Goal: Task Accomplishment & Management: Manage account settings

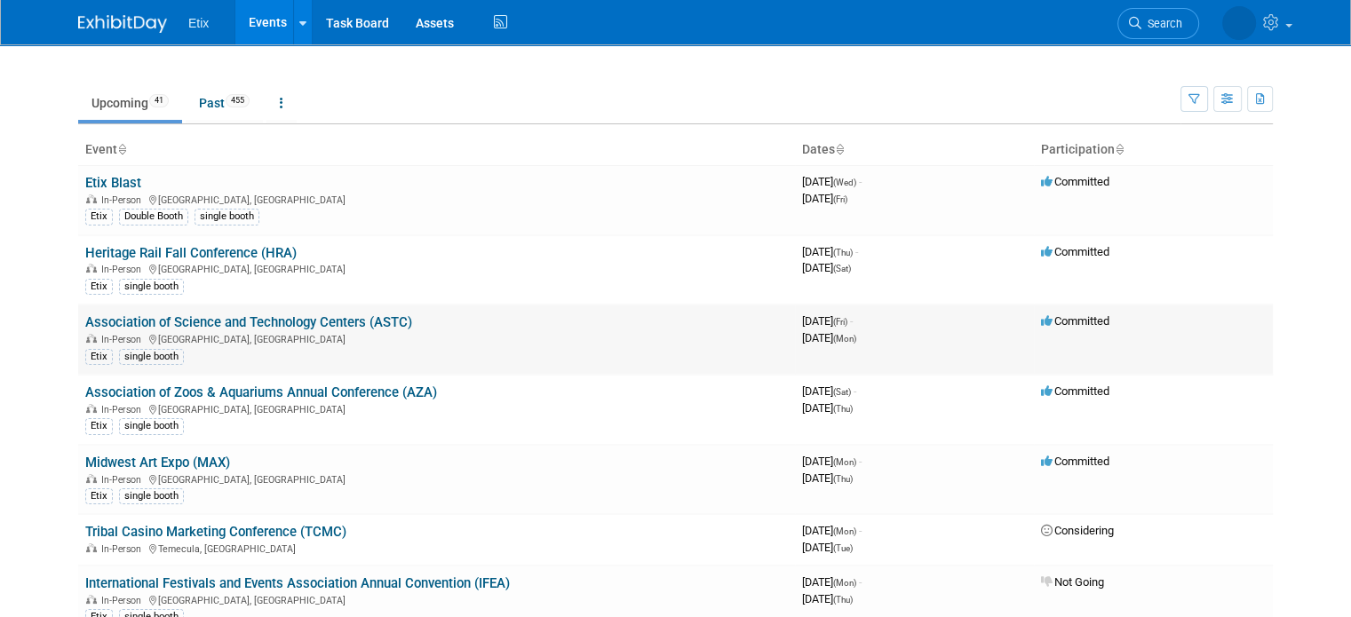
click at [195, 315] on link "Association of Science and Technology Centers (ASTC)" at bounding box center [248, 322] width 327 height 16
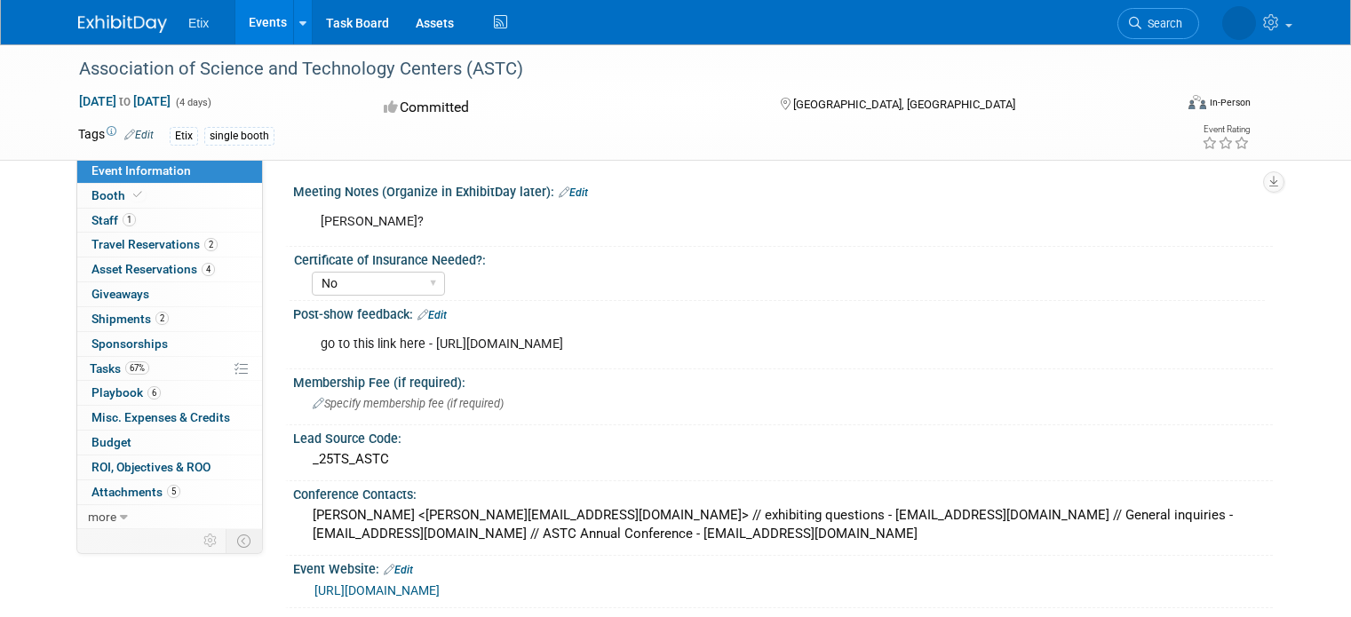
select select "No"
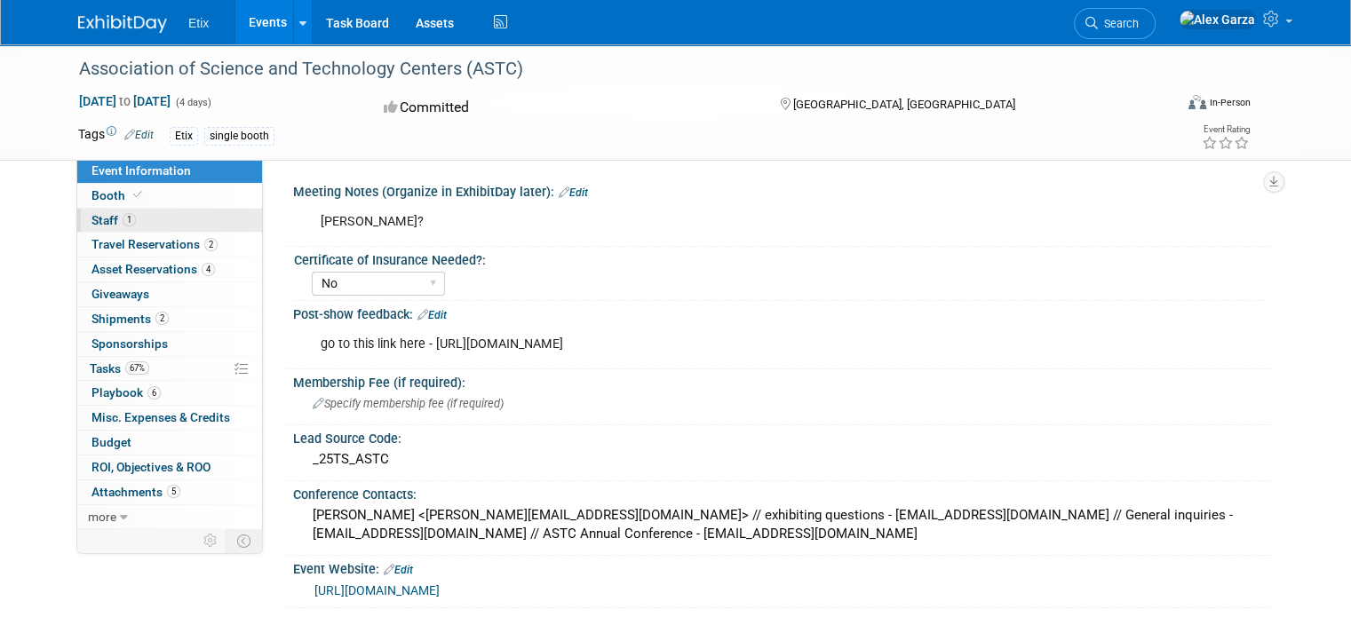
click at [92, 223] on span "Staff 1" at bounding box center [113, 220] width 44 height 14
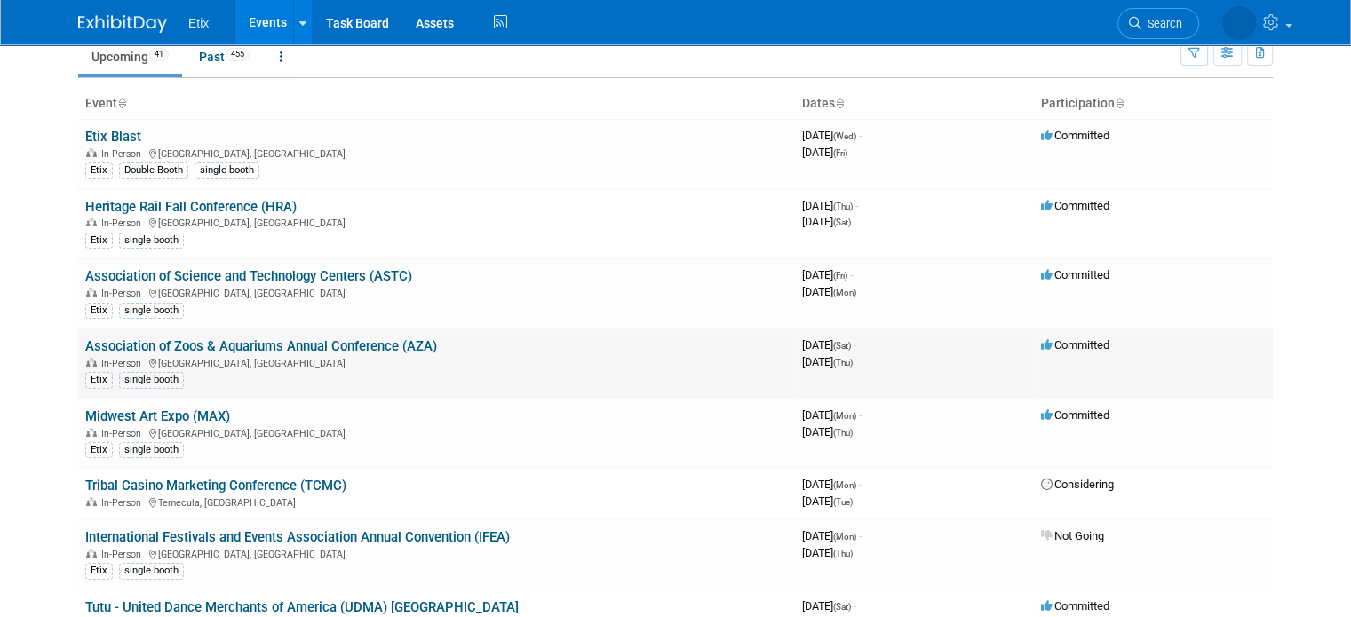
scroll to position [89, 0]
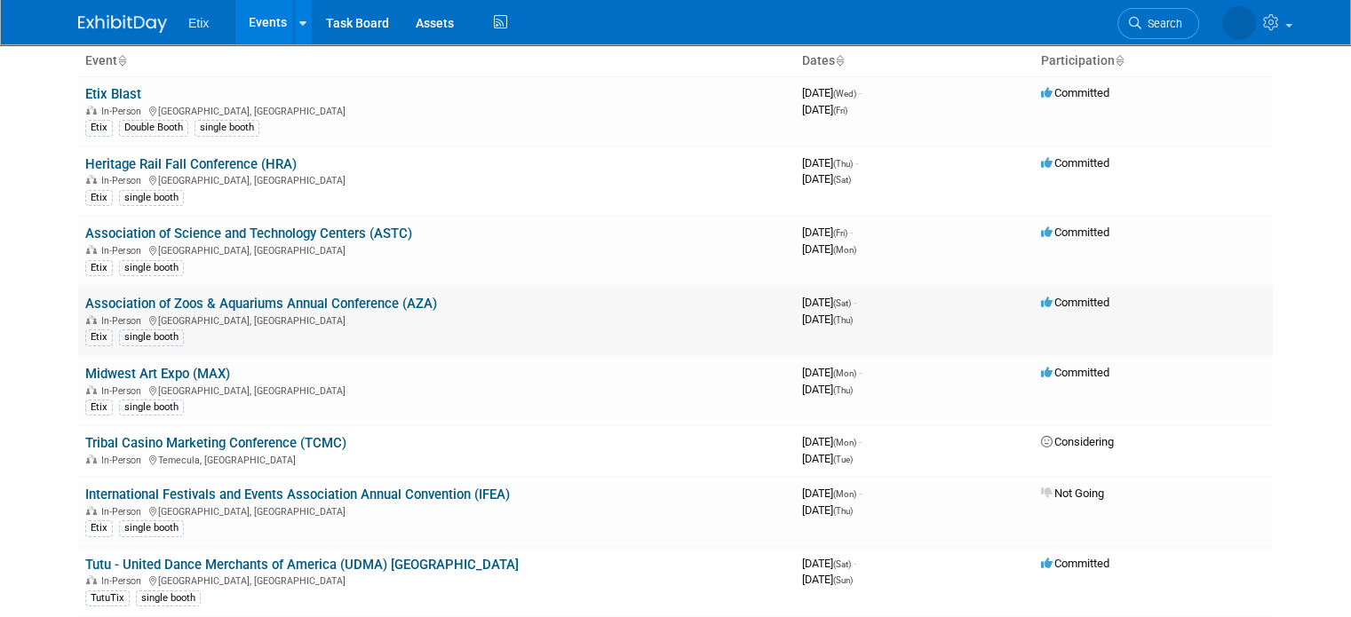
click at [245, 297] on link "Association of Zoos & Aquariums Annual Conference (AZA)" at bounding box center [261, 304] width 352 height 16
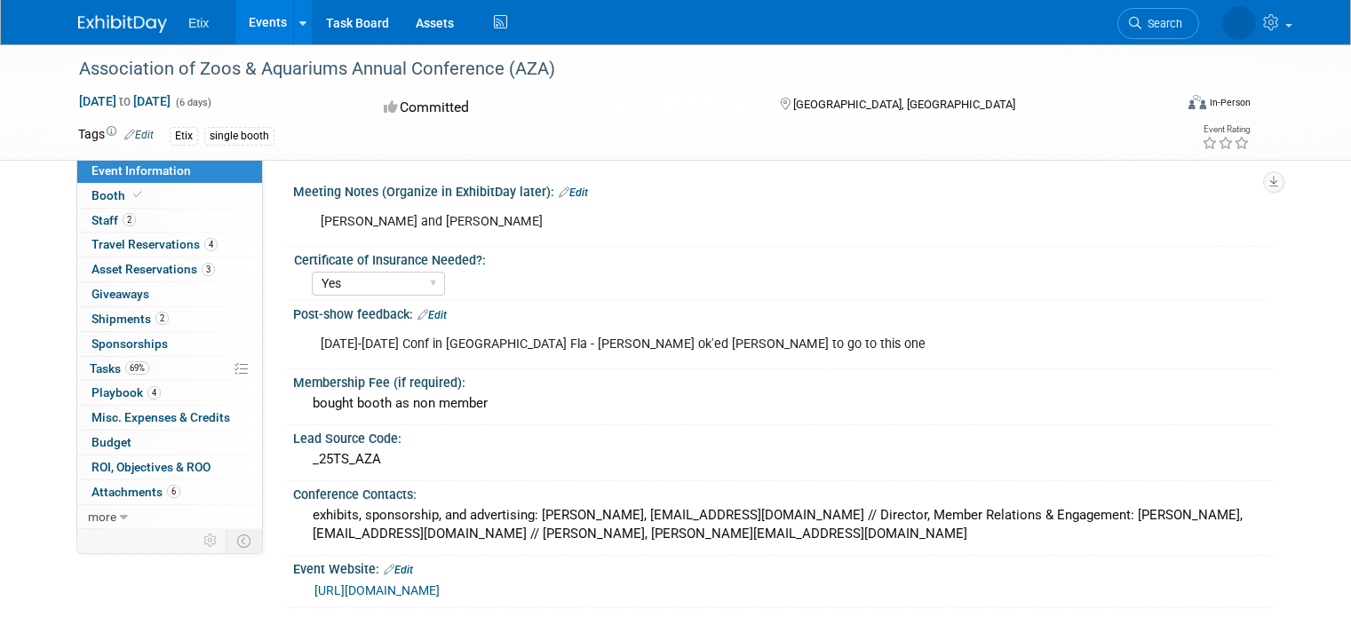
select select "Yes"
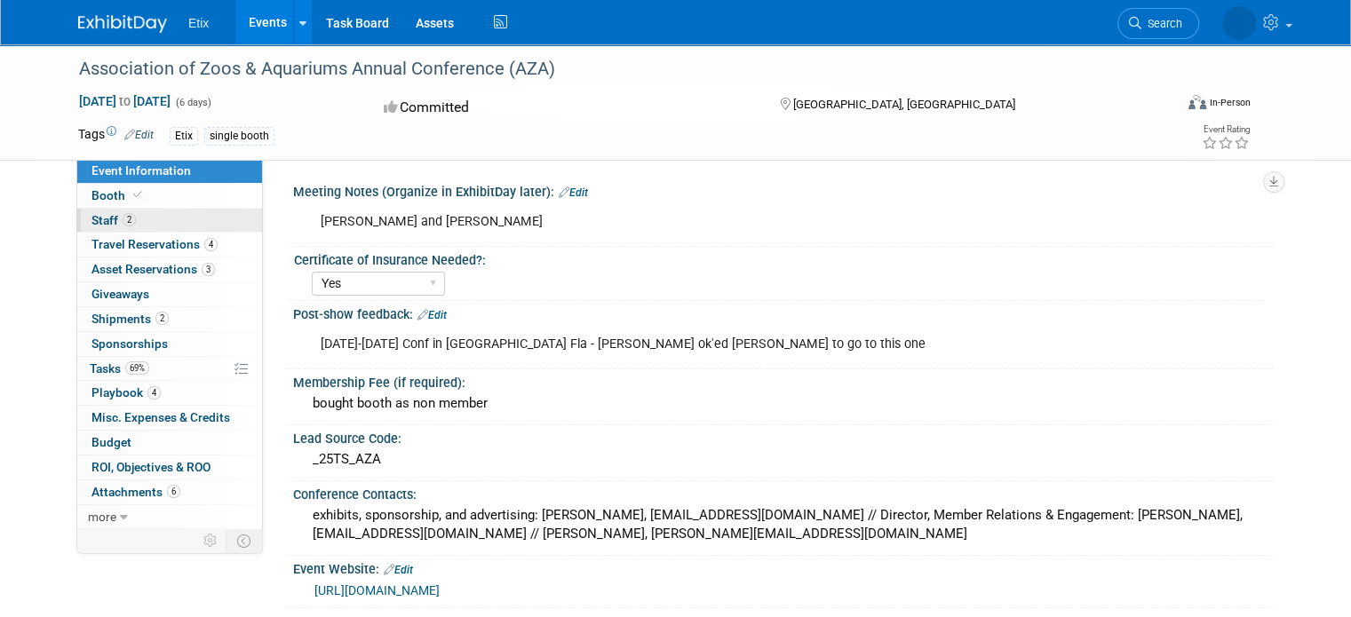
click at [98, 218] on span "Staff 2" at bounding box center [113, 220] width 44 height 14
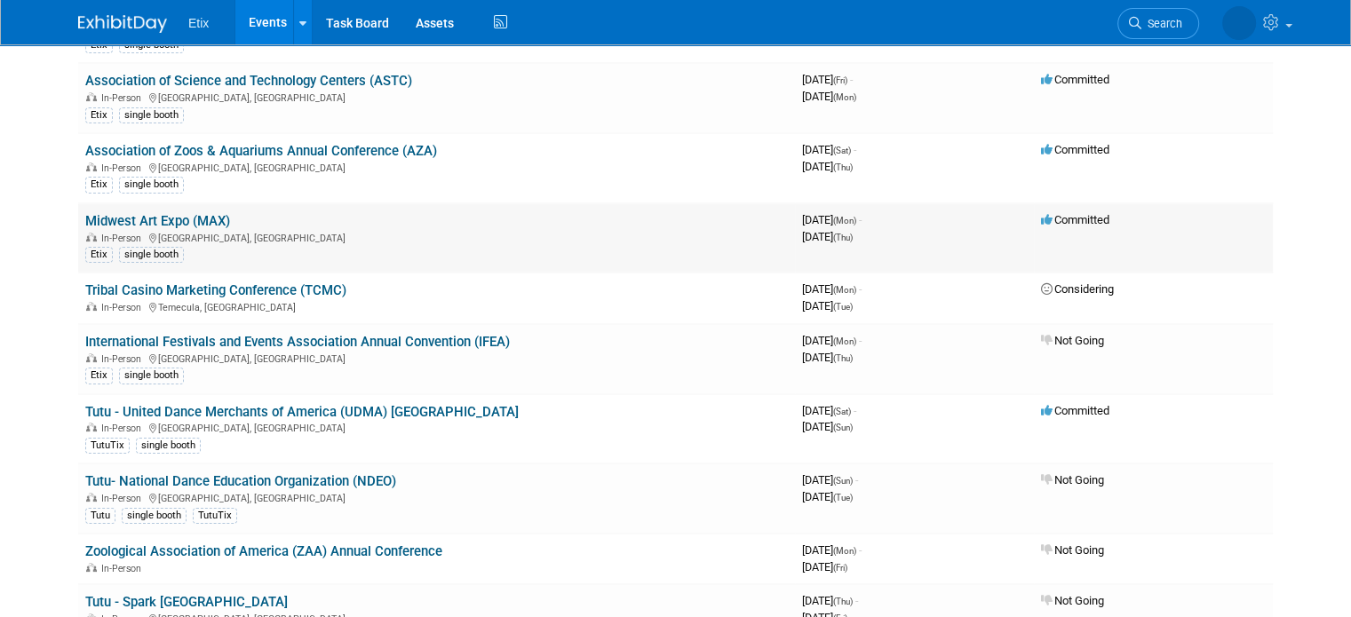
scroll to position [256, 0]
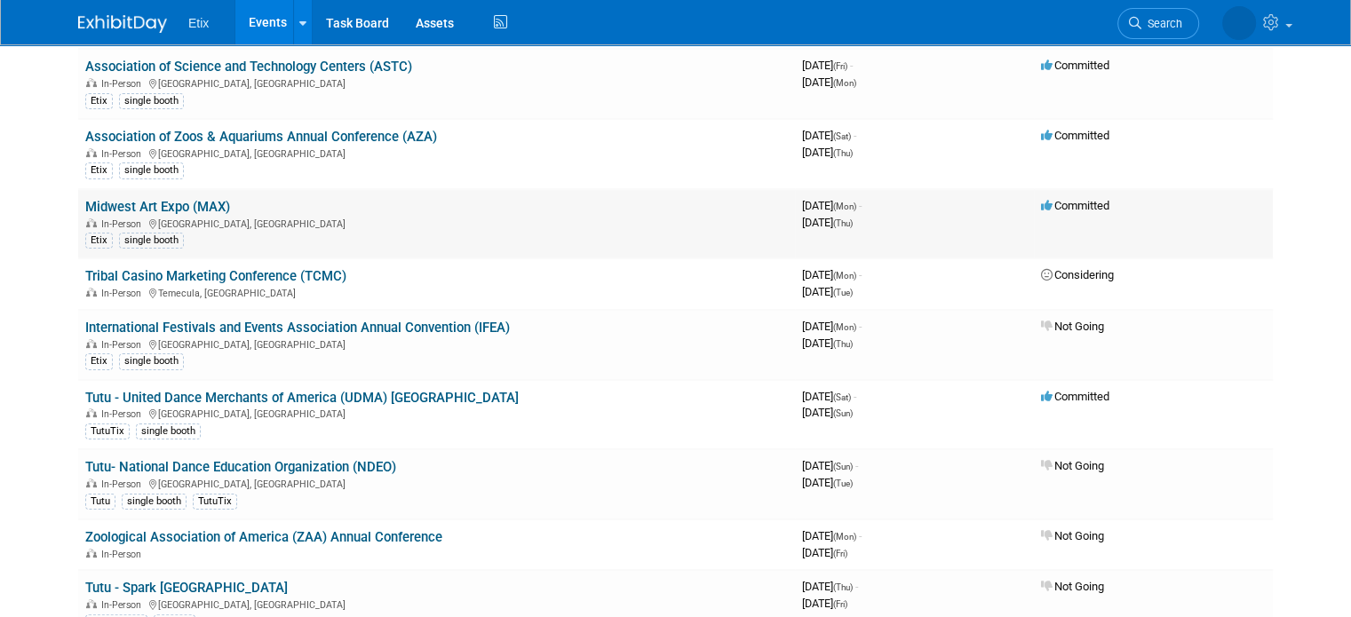
click at [139, 202] on link "Midwest Art Expo (MAX)" at bounding box center [157, 207] width 145 height 16
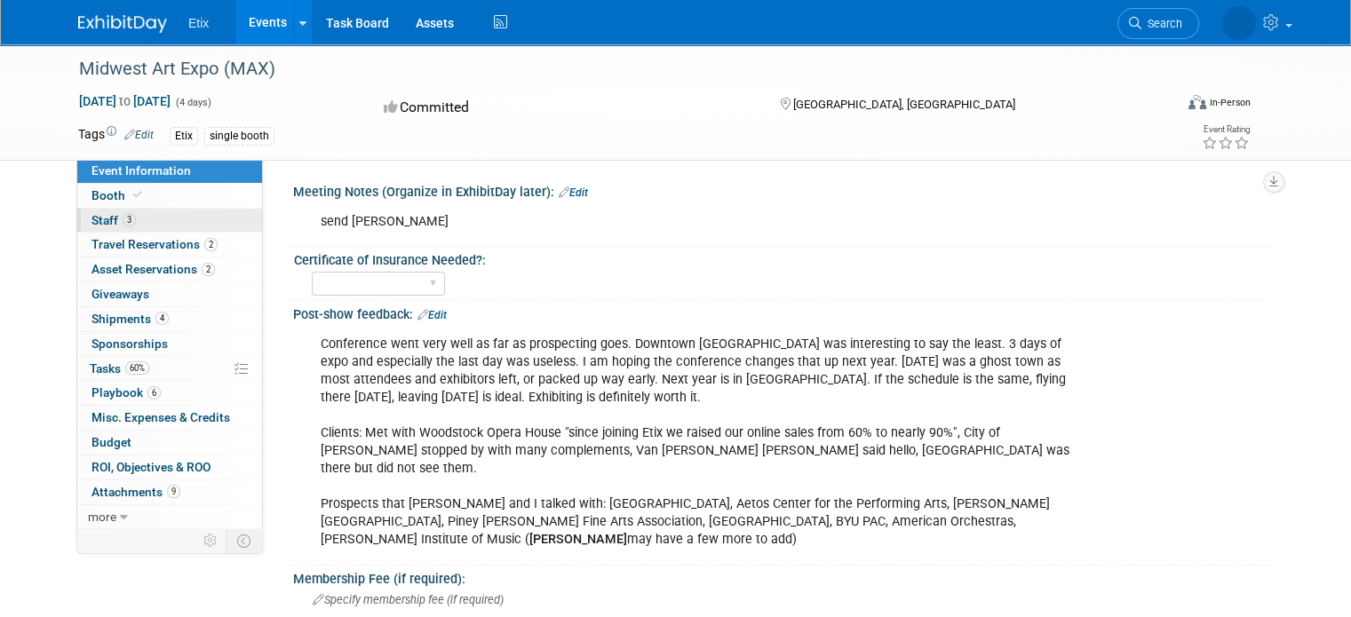
click at [91, 223] on span "Staff 3" at bounding box center [113, 220] width 44 height 14
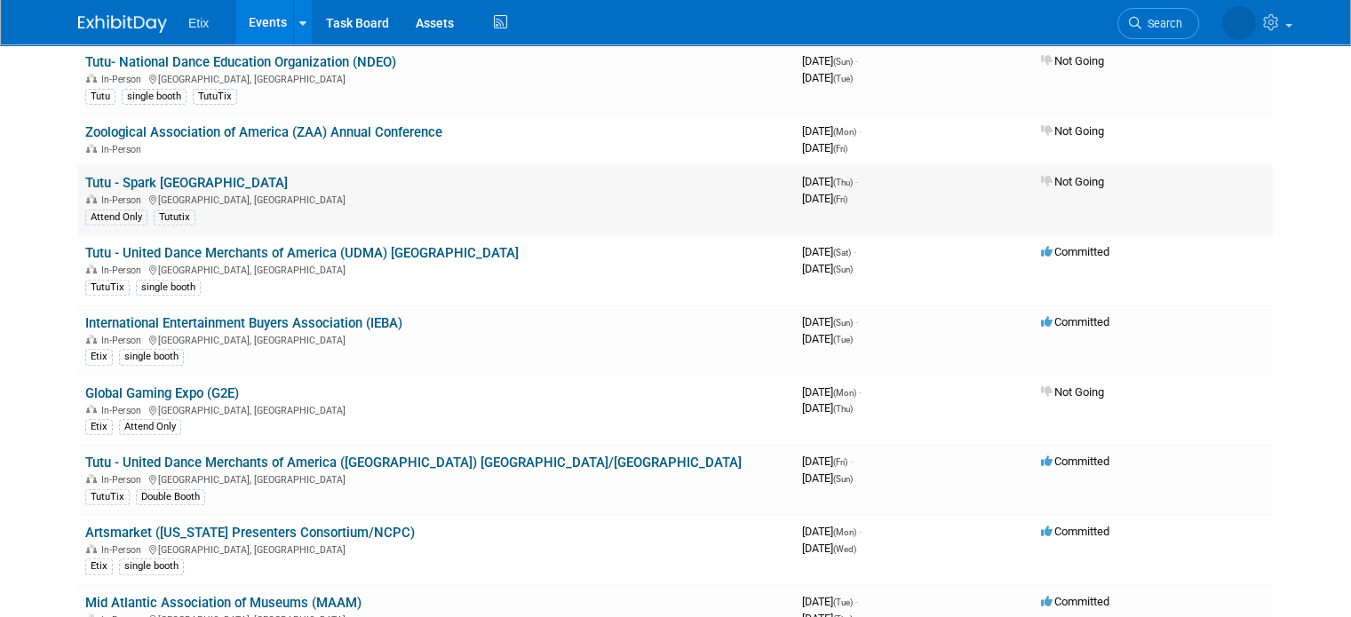
scroll to position [700, 0]
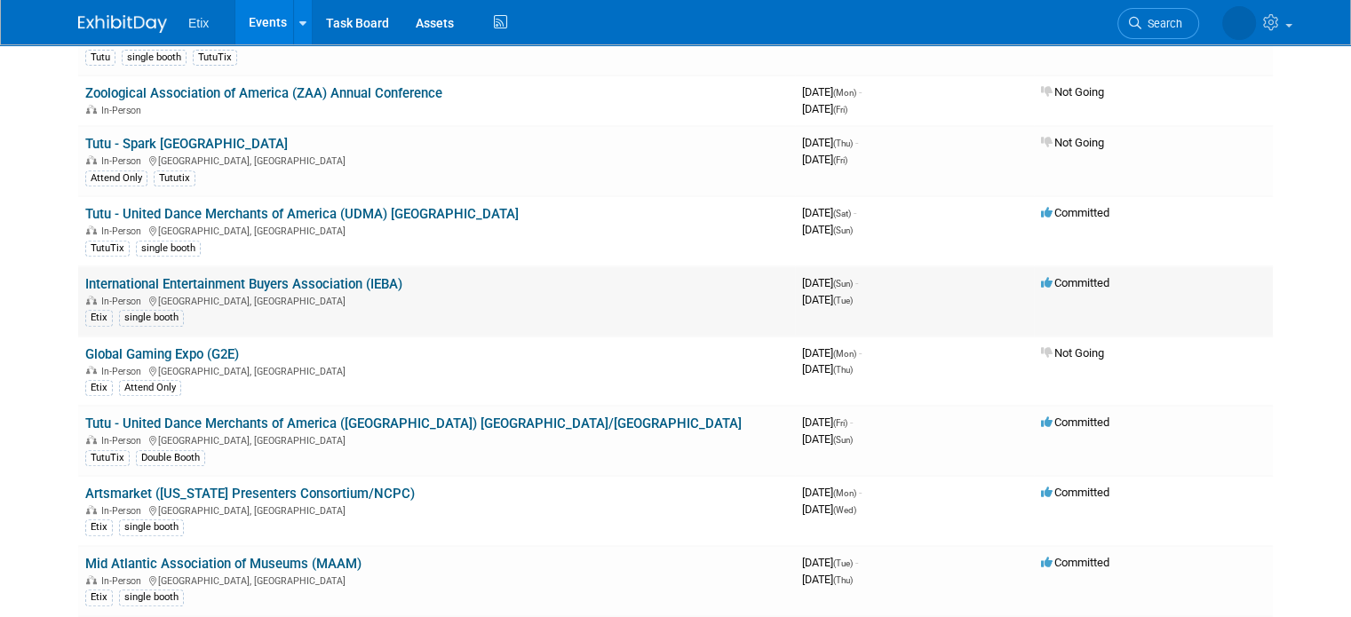
click at [186, 276] on link "International Entertainment Buyers Association (IEBA)" at bounding box center [243, 284] width 317 height 16
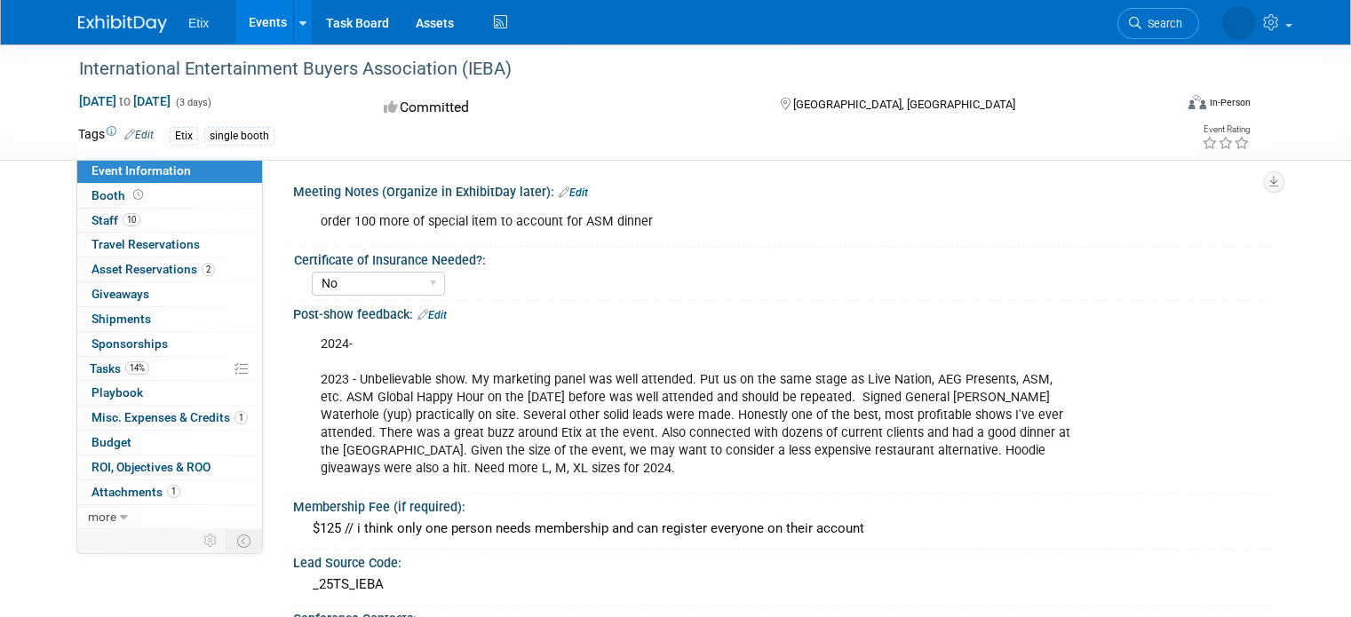
select select "No"
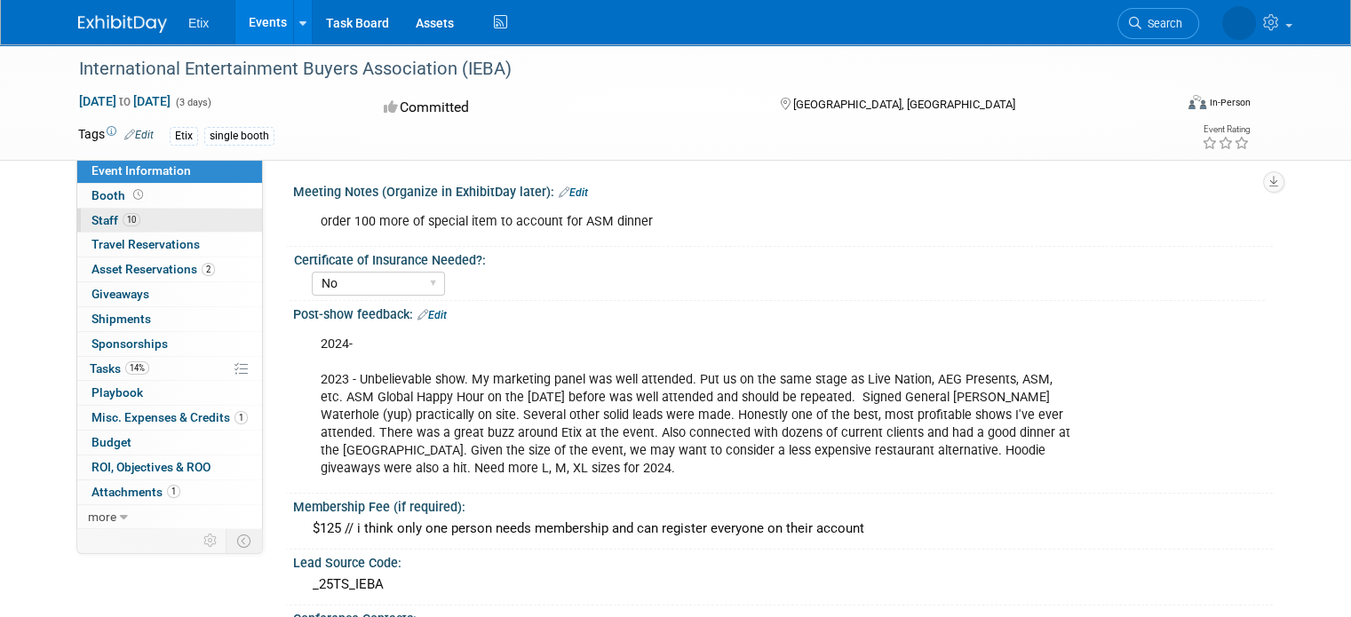
click at [93, 219] on span "Staff 10" at bounding box center [115, 220] width 49 height 14
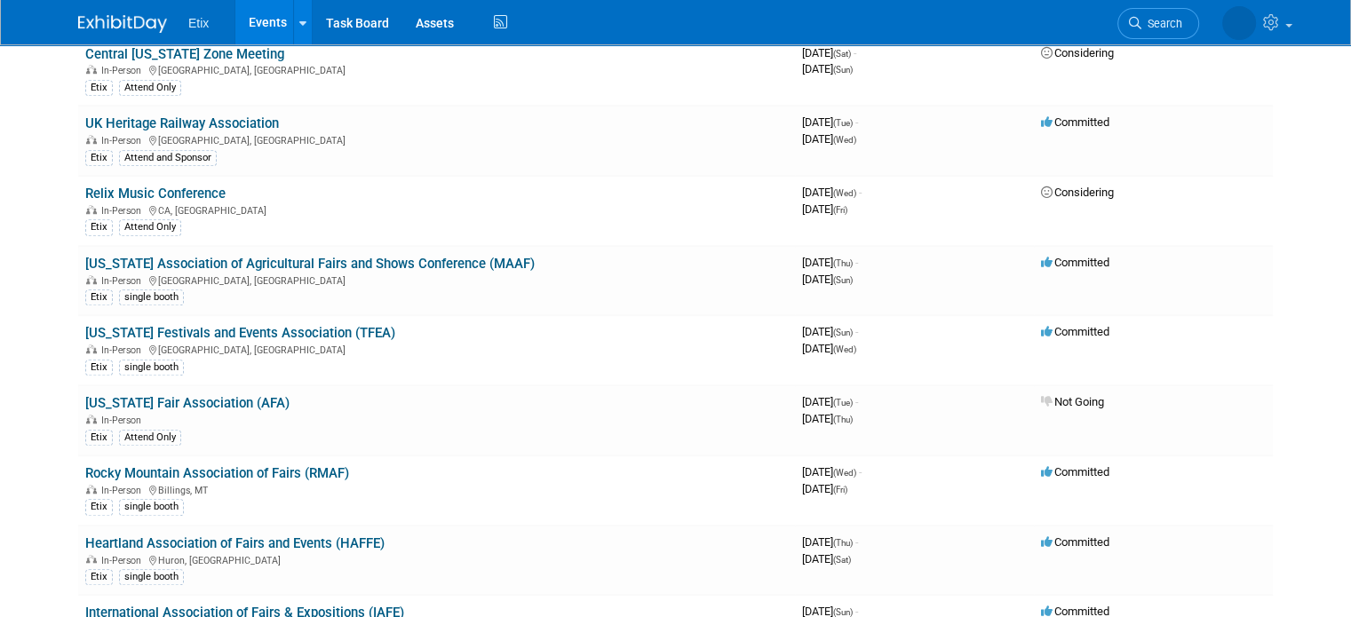
scroll to position [1322, 0]
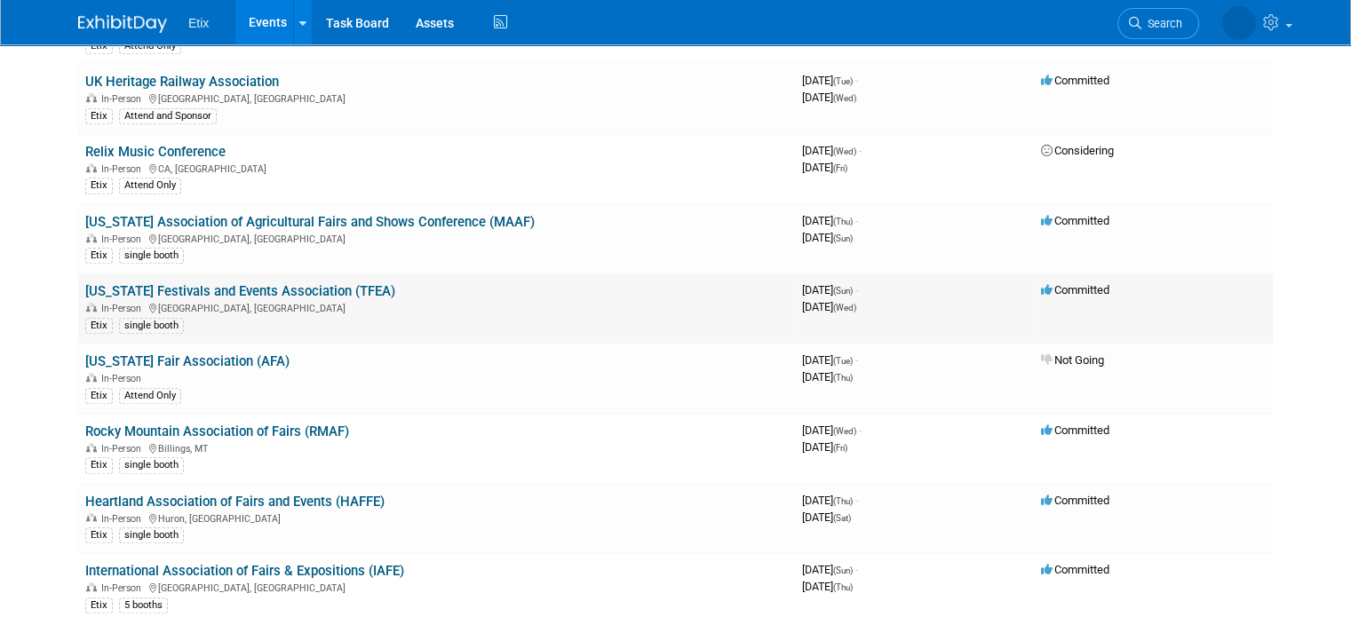
click at [187, 283] on link "[US_STATE] Festivals and Events Association (TFEA)" at bounding box center [240, 291] width 310 height 16
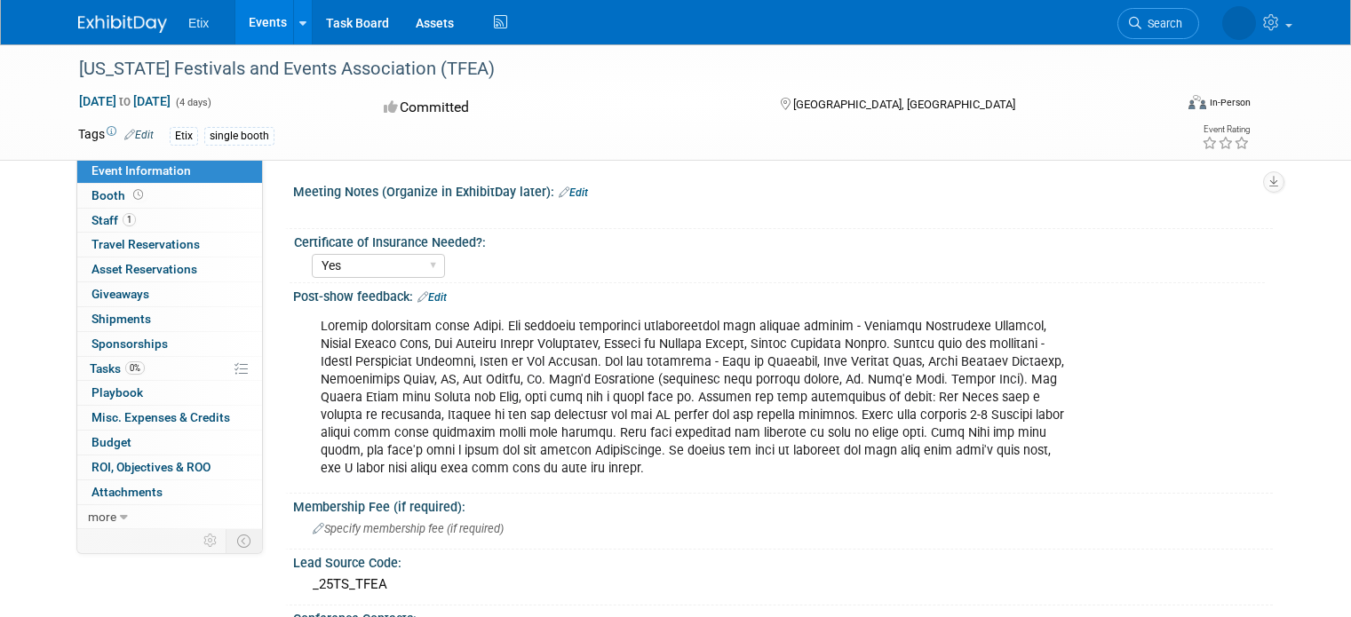
select select "Yes"
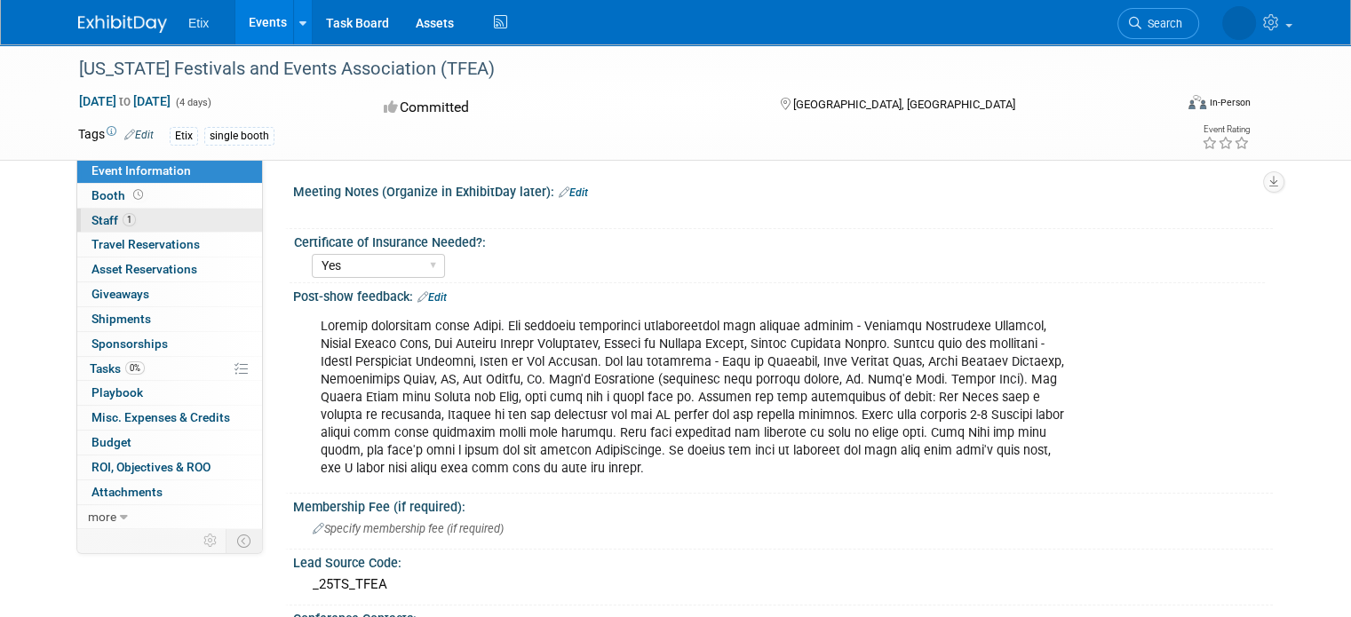
click at [91, 219] on span "Staff 1" at bounding box center [113, 220] width 44 height 14
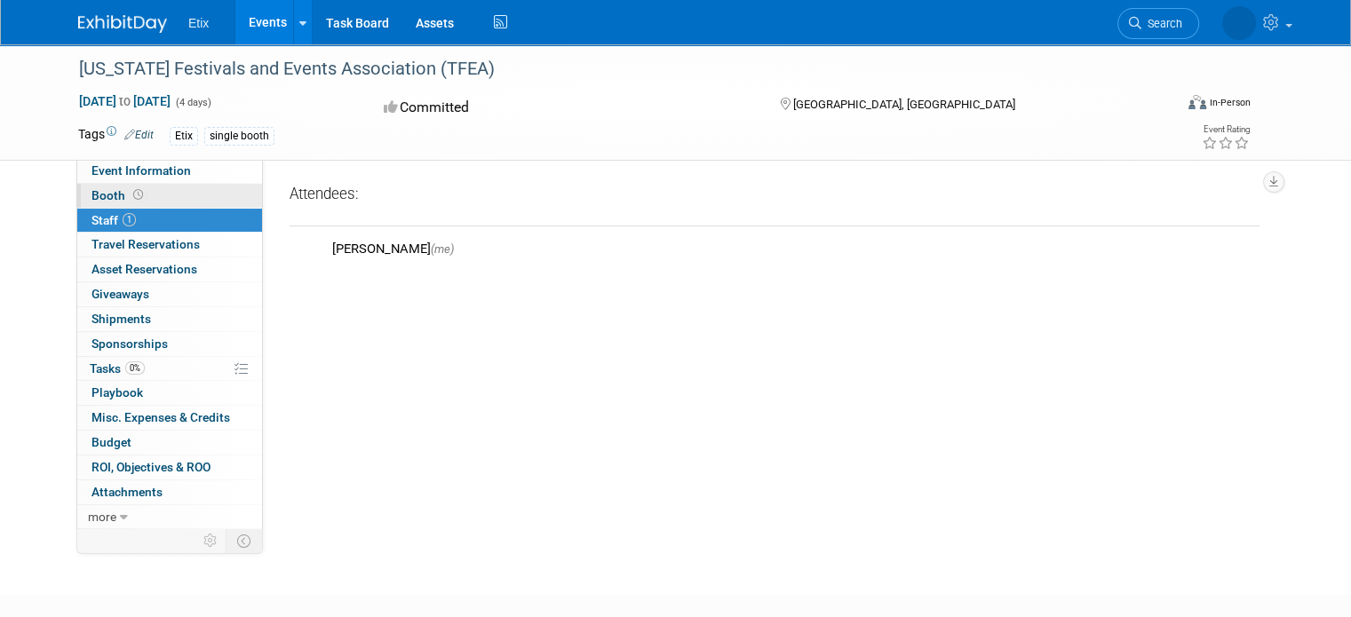
click at [91, 195] on span "Booth" at bounding box center [118, 195] width 55 height 14
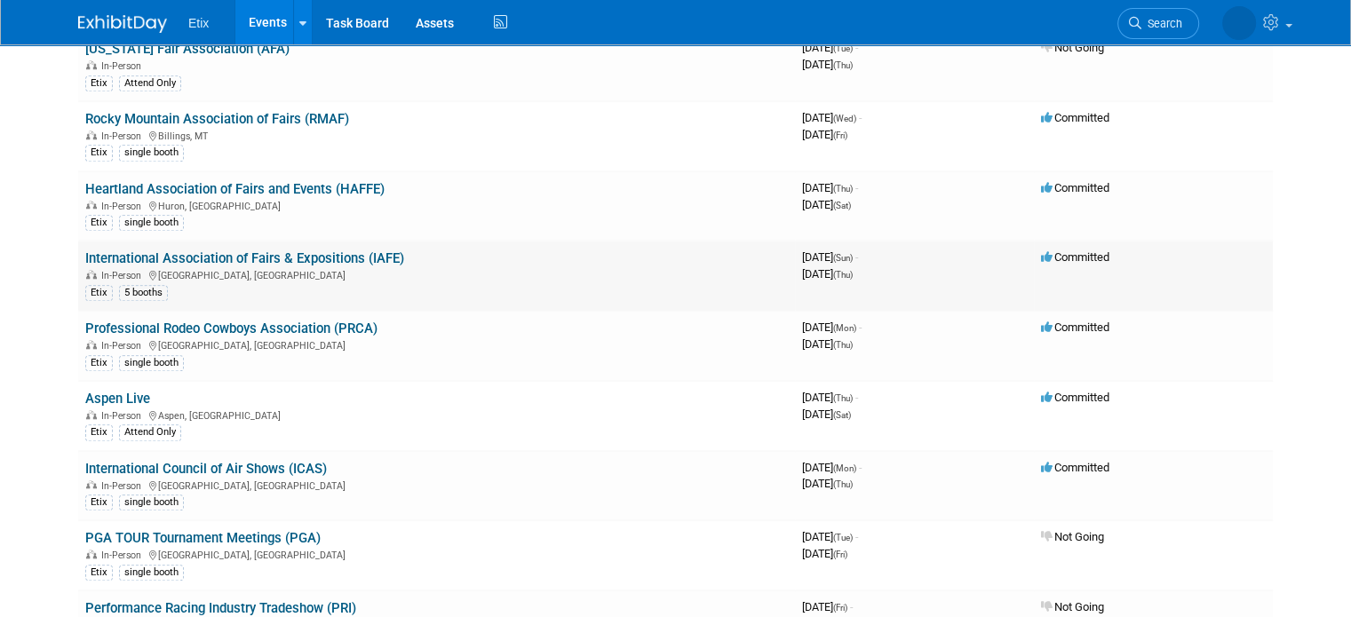
scroll to position [1677, 0]
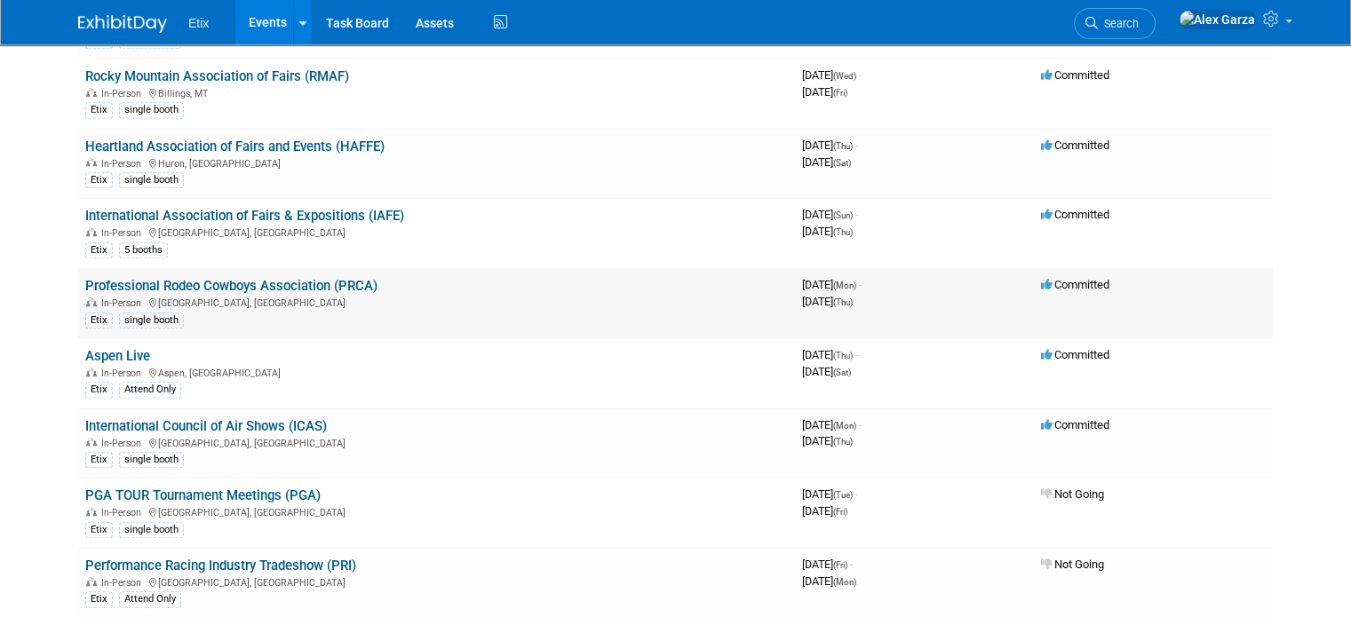
click at [198, 278] on link "Professional Rodeo Cowboys Association (PRCA)" at bounding box center [231, 286] width 292 height 16
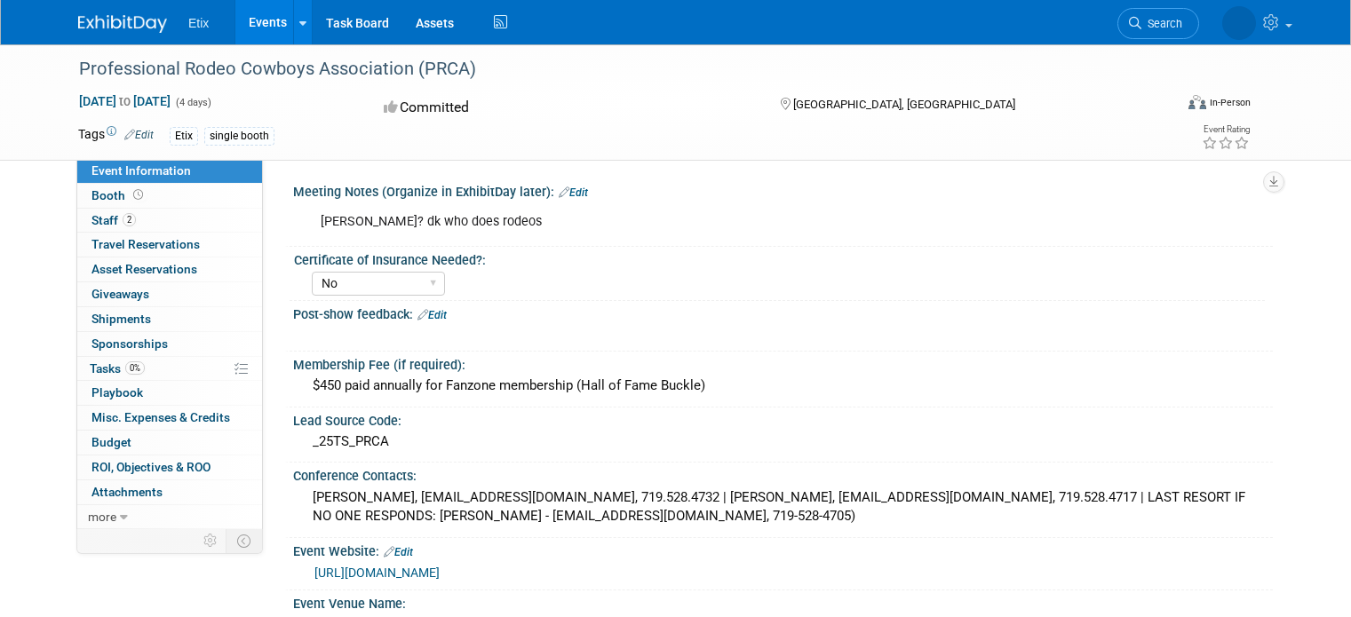
select select "No"
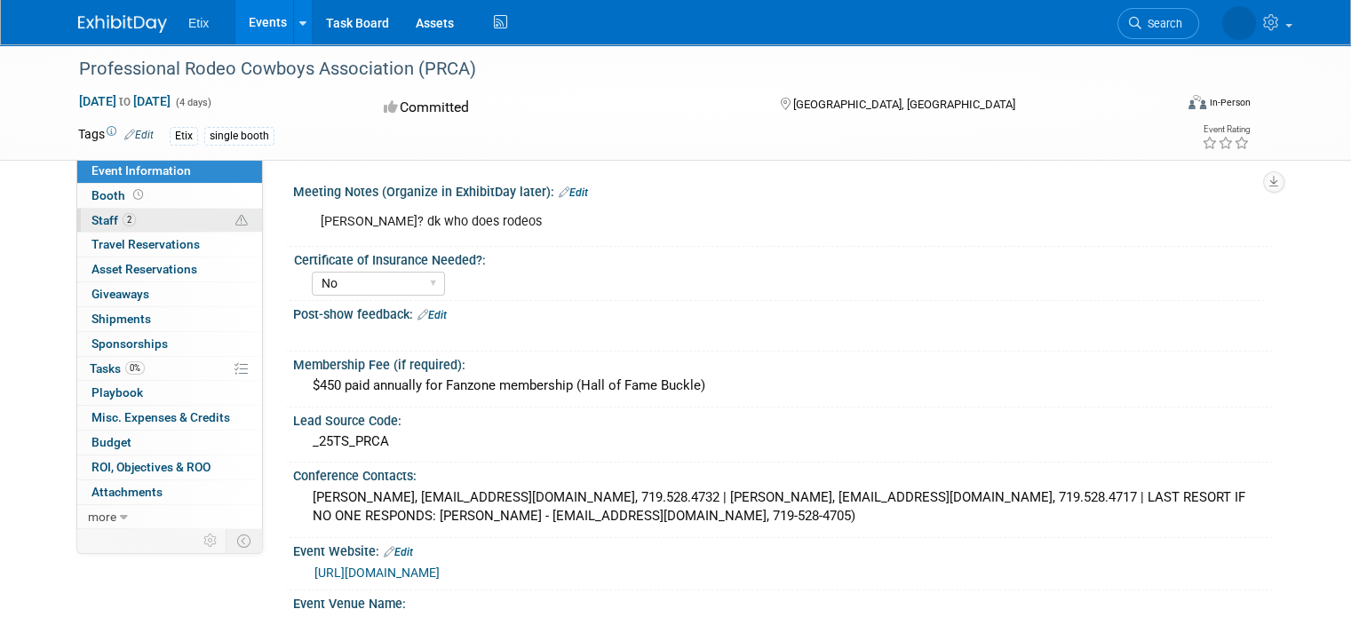
click at [123, 223] on span "2" at bounding box center [129, 219] width 13 height 13
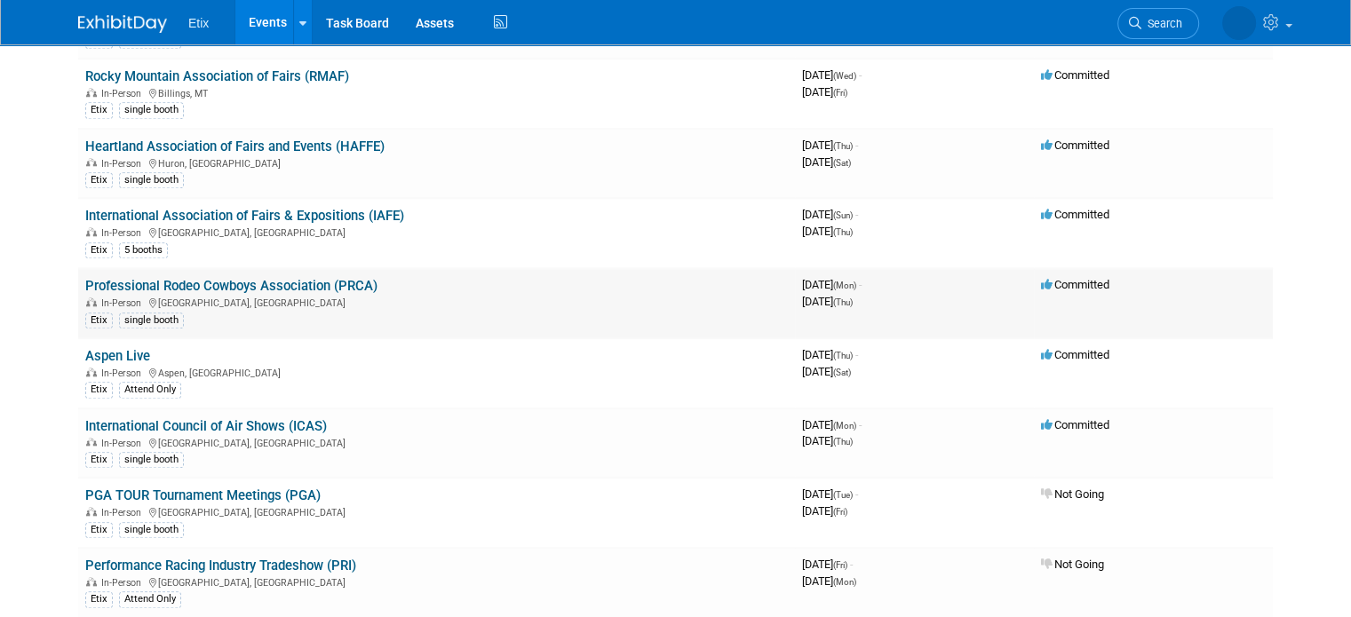
click at [255, 278] on link "Professional Rodeo Cowboys Association (PRCA)" at bounding box center [231, 286] width 292 height 16
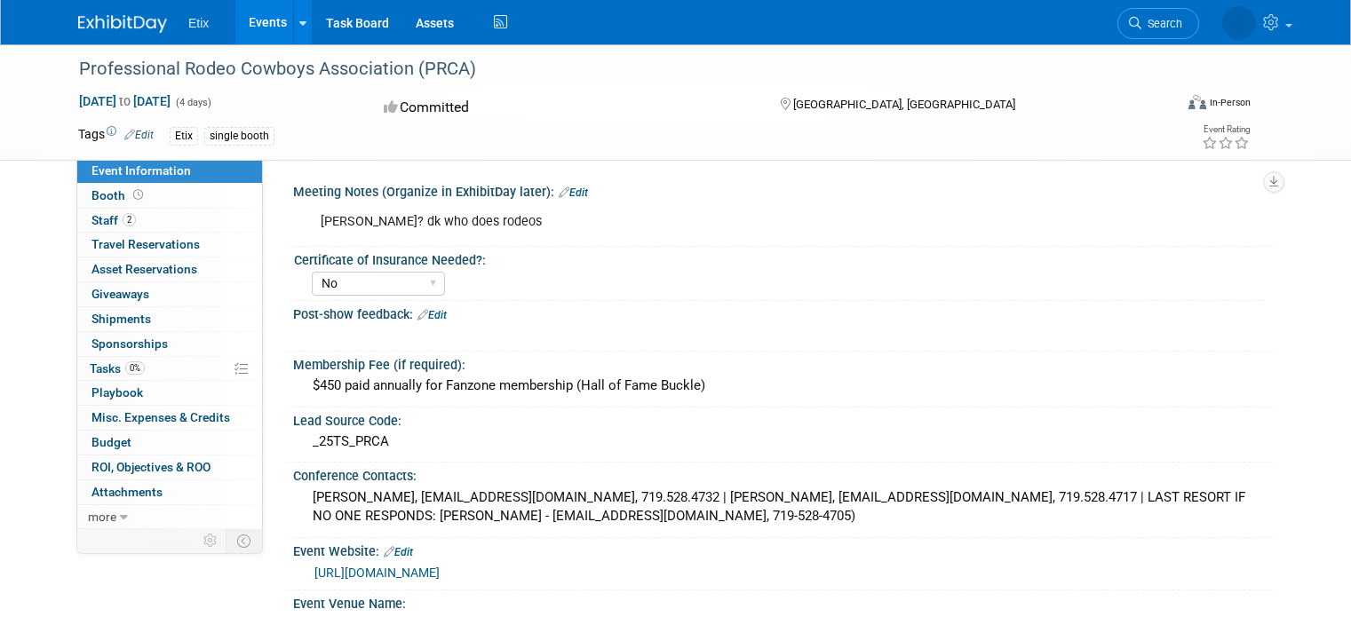
select select "No"
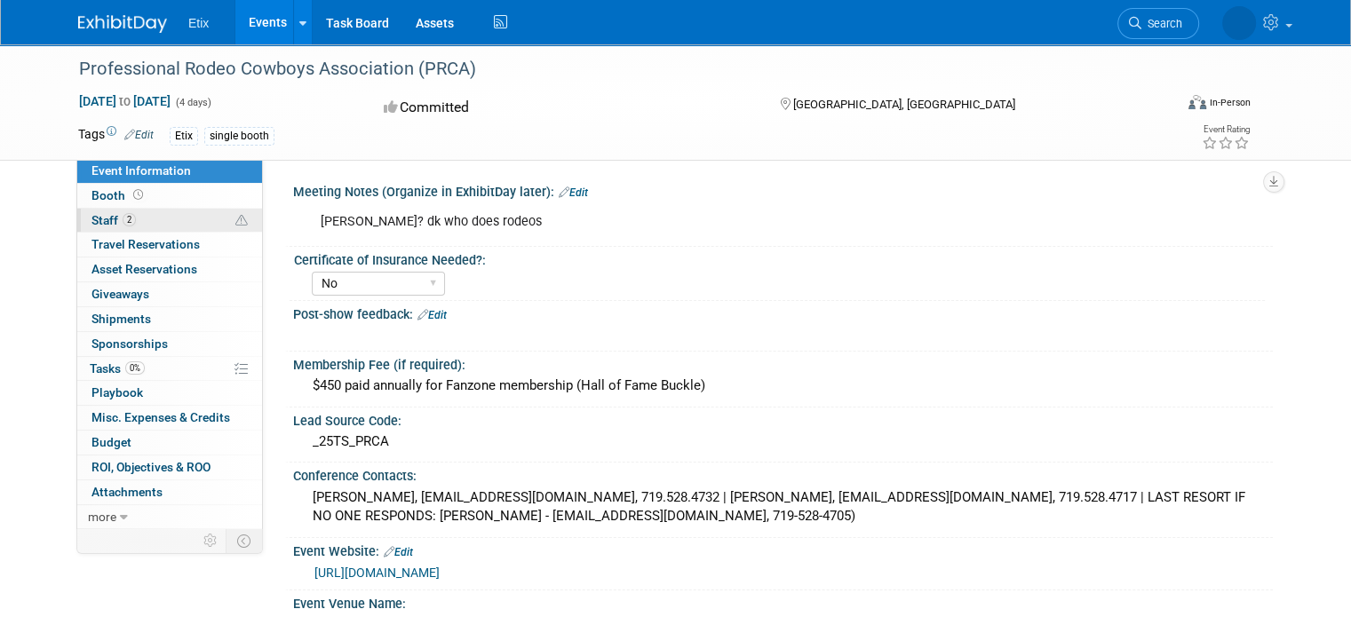
click at [92, 219] on span "Staff 2" at bounding box center [113, 220] width 44 height 14
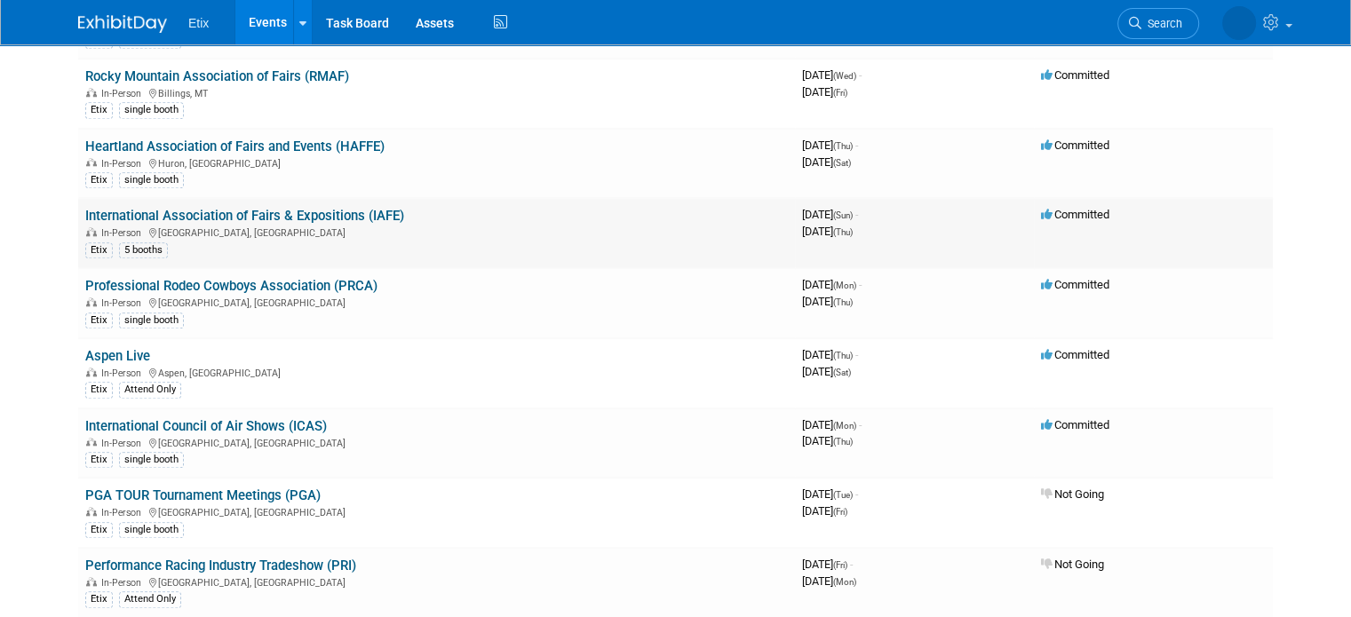
click at [247, 208] on link "International Association of Fairs & Expositions (IAFE)" at bounding box center [244, 216] width 319 height 16
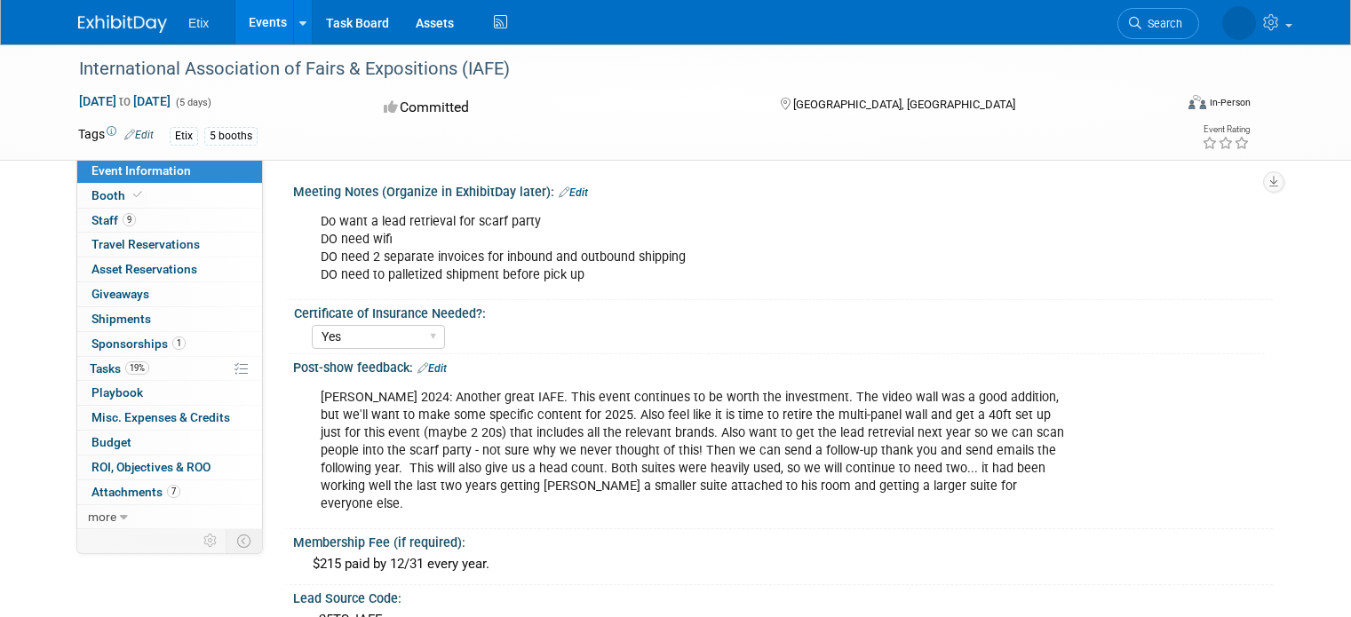
select select "Yes"
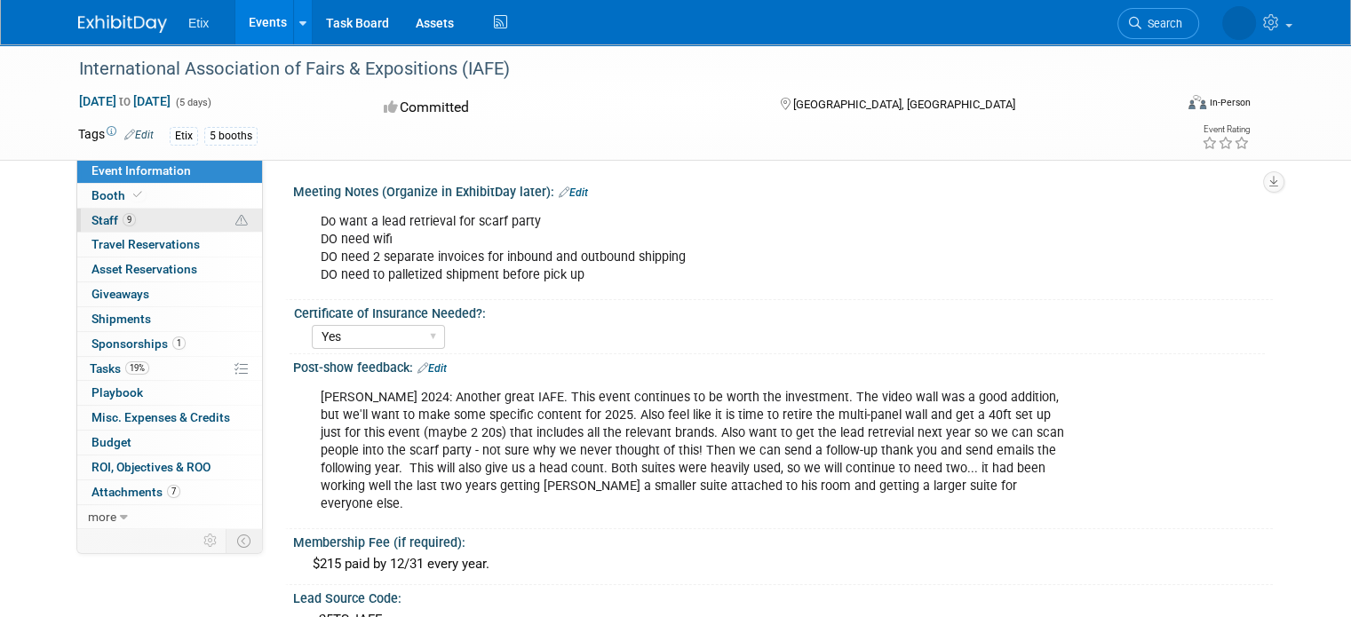
click at [96, 218] on span "Staff 9" at bounding box center [113, 220] width 44 height 14
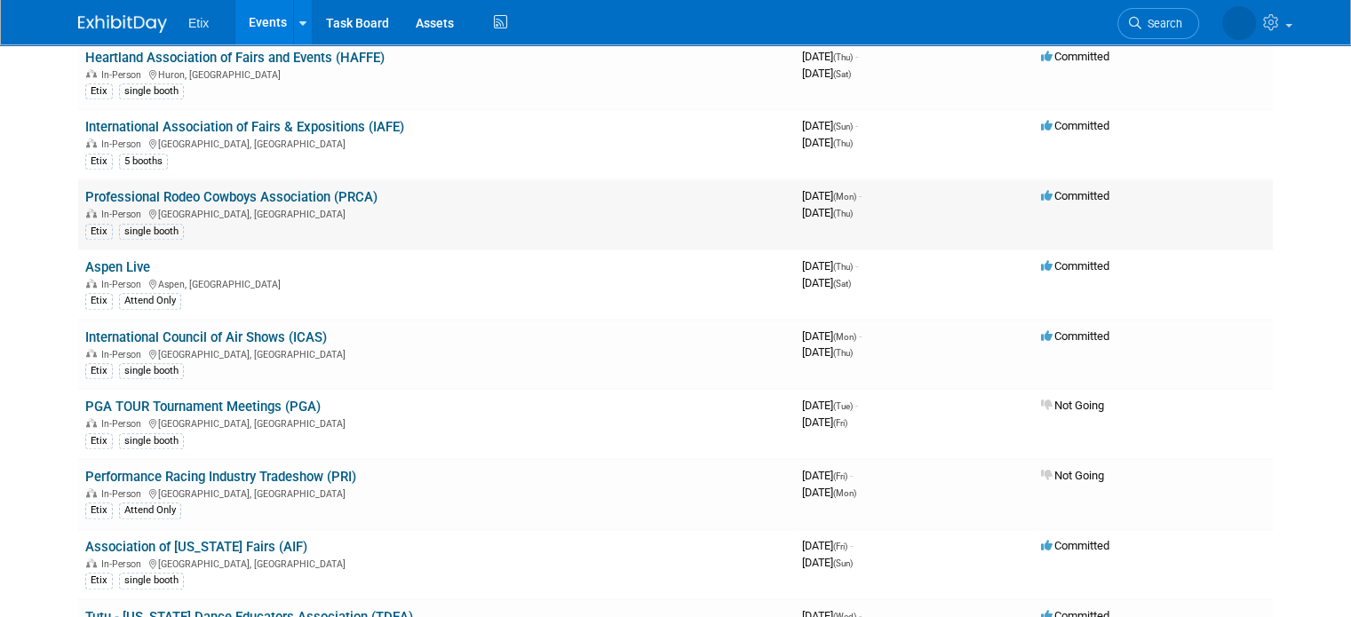
scroll to position [1766, 0]
click at [257, 329] on link "International Council of Air Shows (ICAS)" at bounding box center [206, 337] width 242 height 16
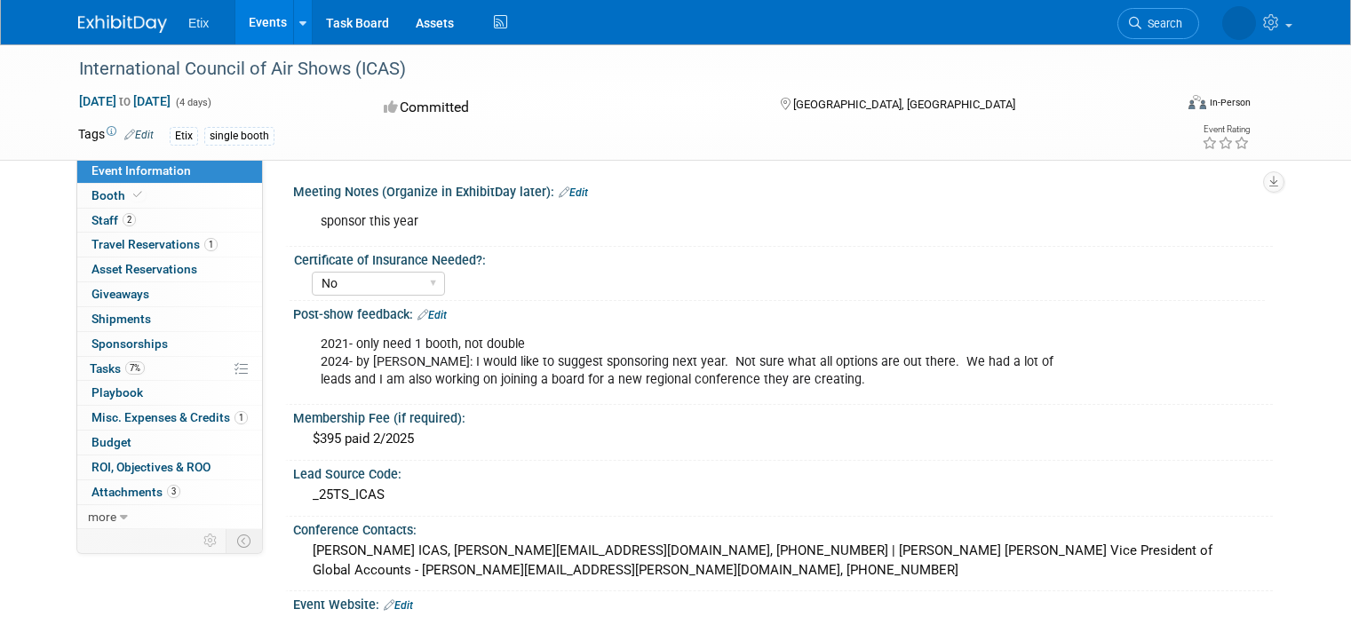
select select "No"
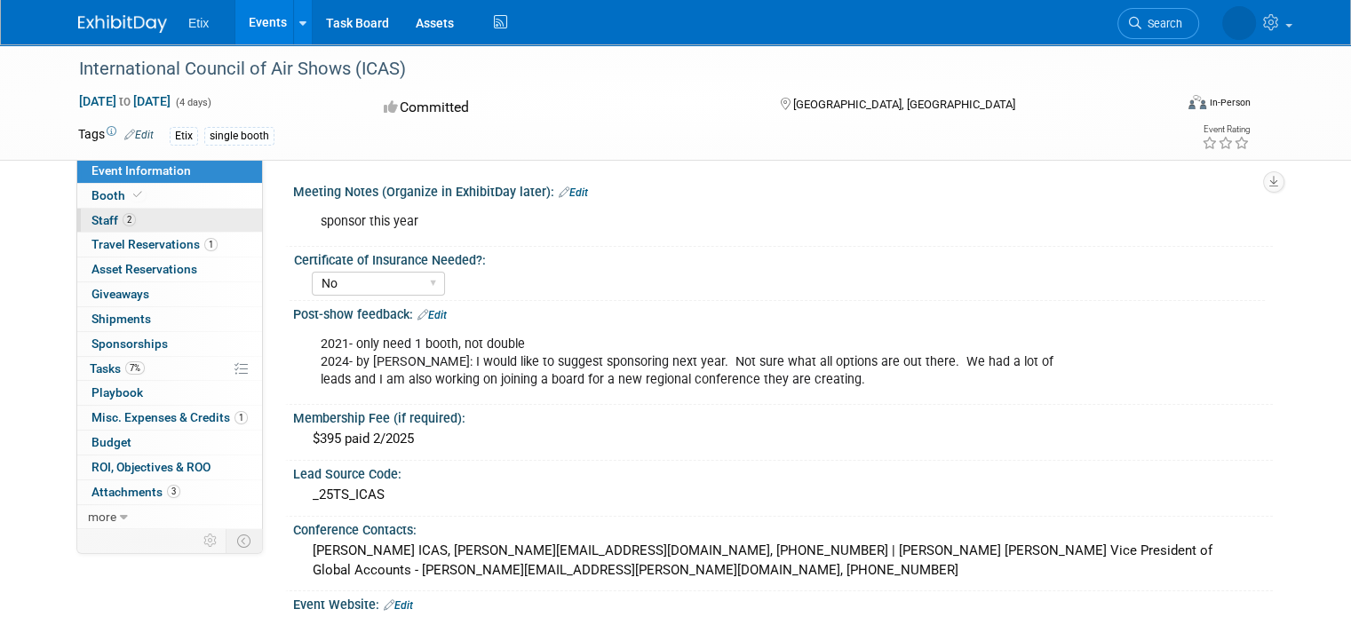
click at [123, 215] on span "2" at bounding box center [129, 219] width 13 height 13
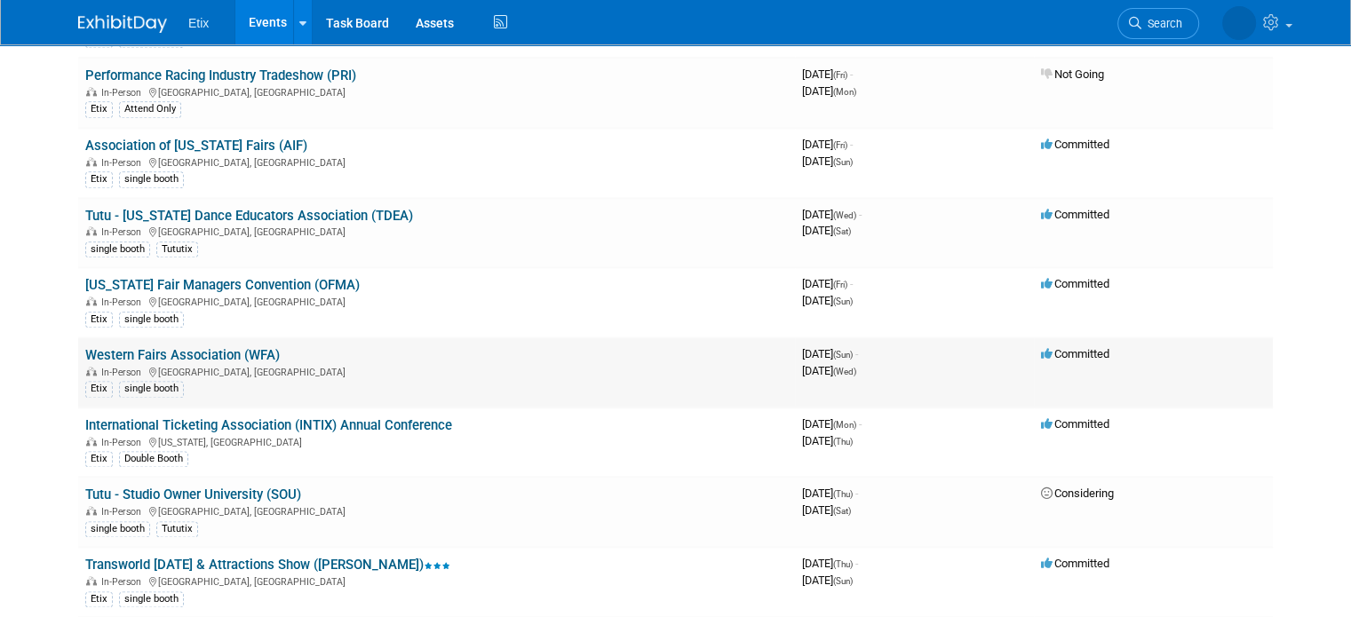
scroll to position [2209, 0]
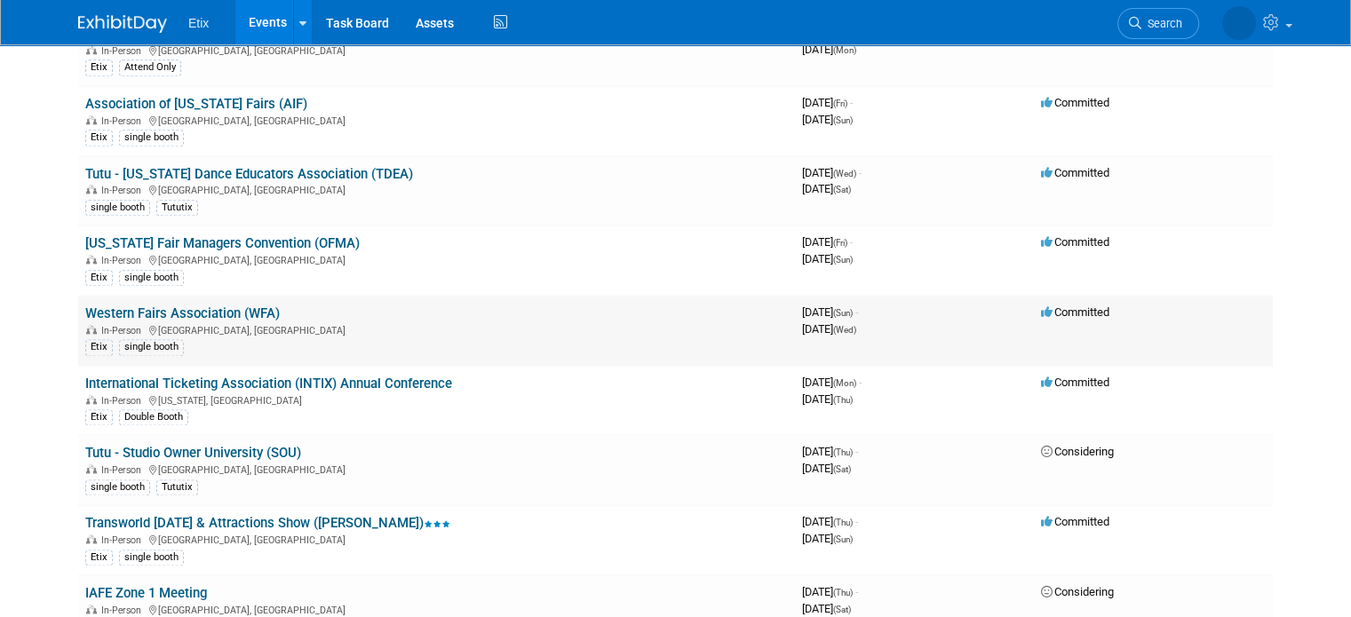
click at [169, 306] on link "Western Fairs Association (WFA)" at bounding box center [182, 314] width 195 height 16
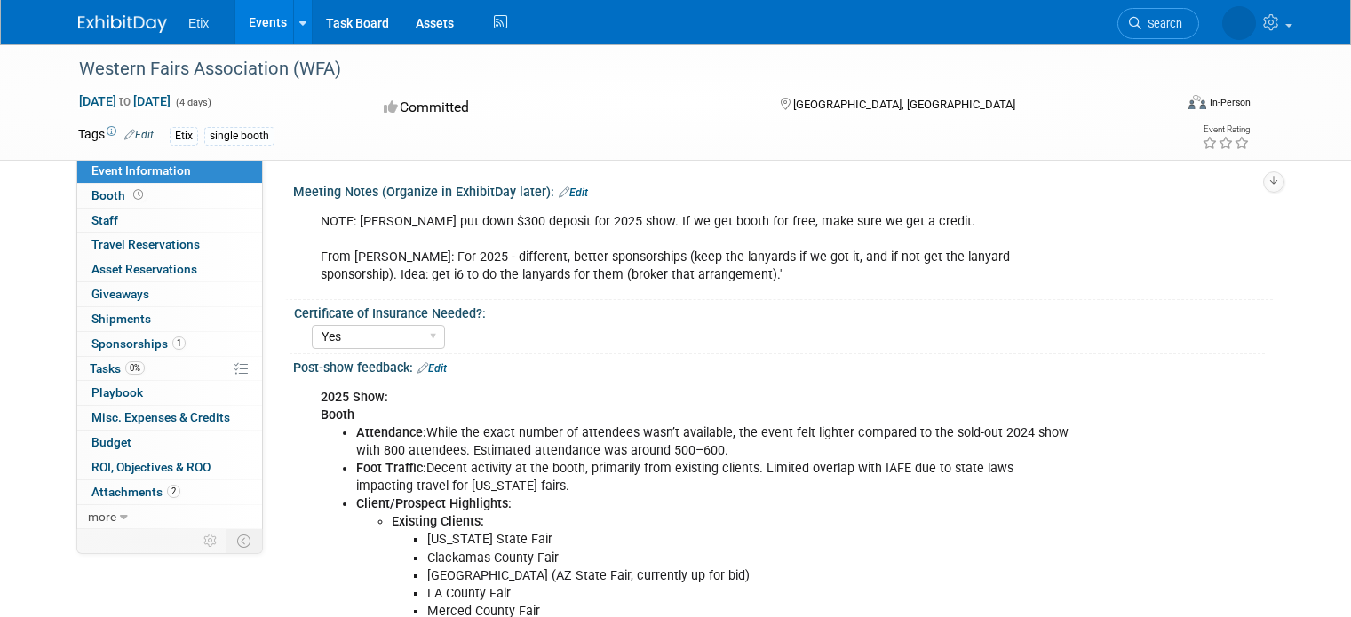
select select "Yes"
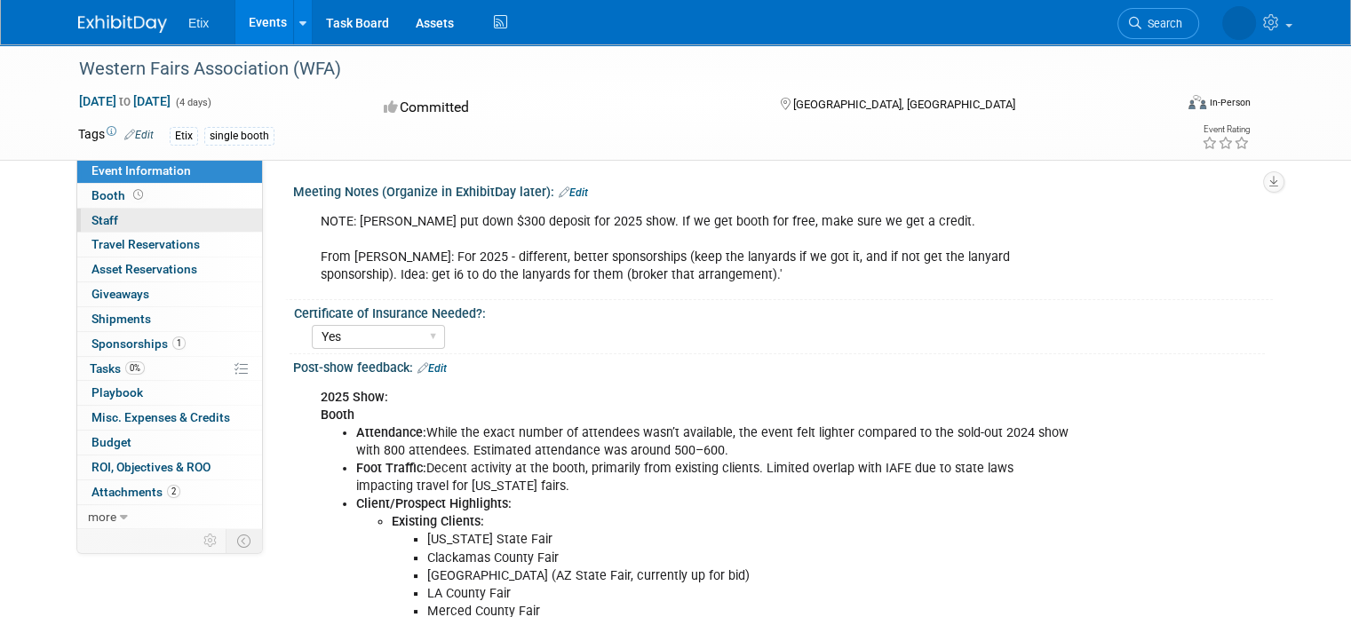
click at [91, 223] on span "Staff 0" at bounding box center [104, 220] width 27 height 14
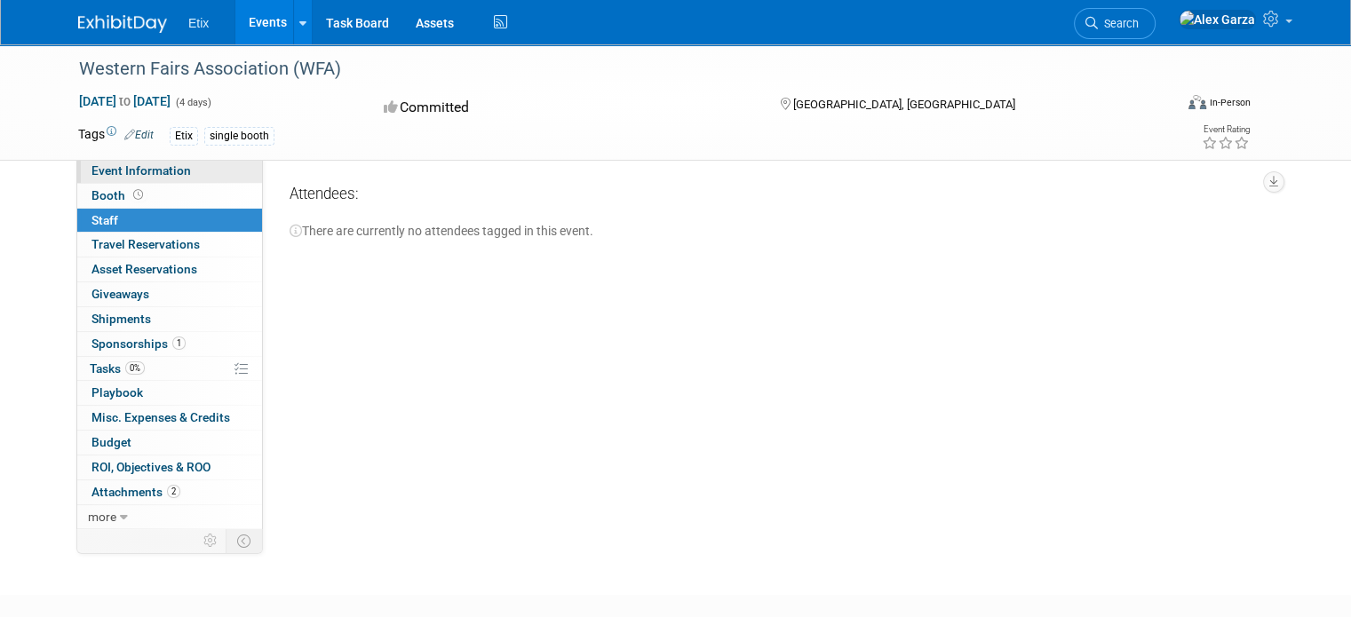
click at [104, 165] on span "Event Information" at bounding box center [140, 170] width 99 height 14
select select "Yes"
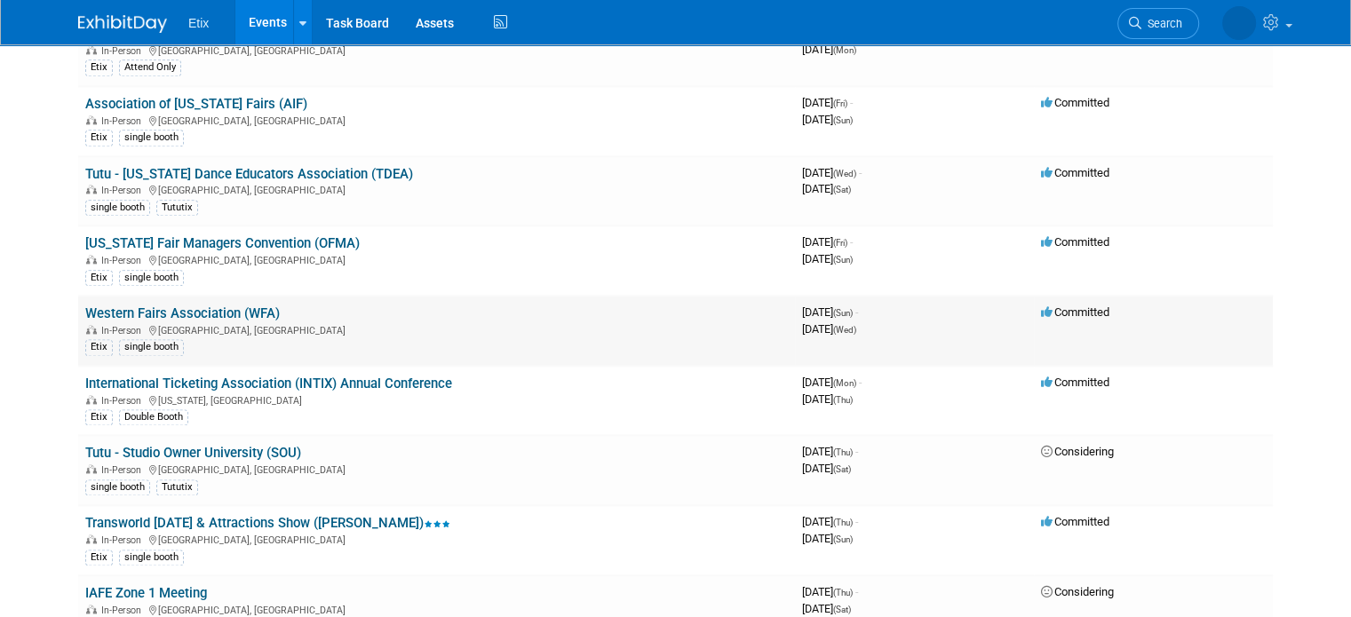
scroll to position [2298, 0]
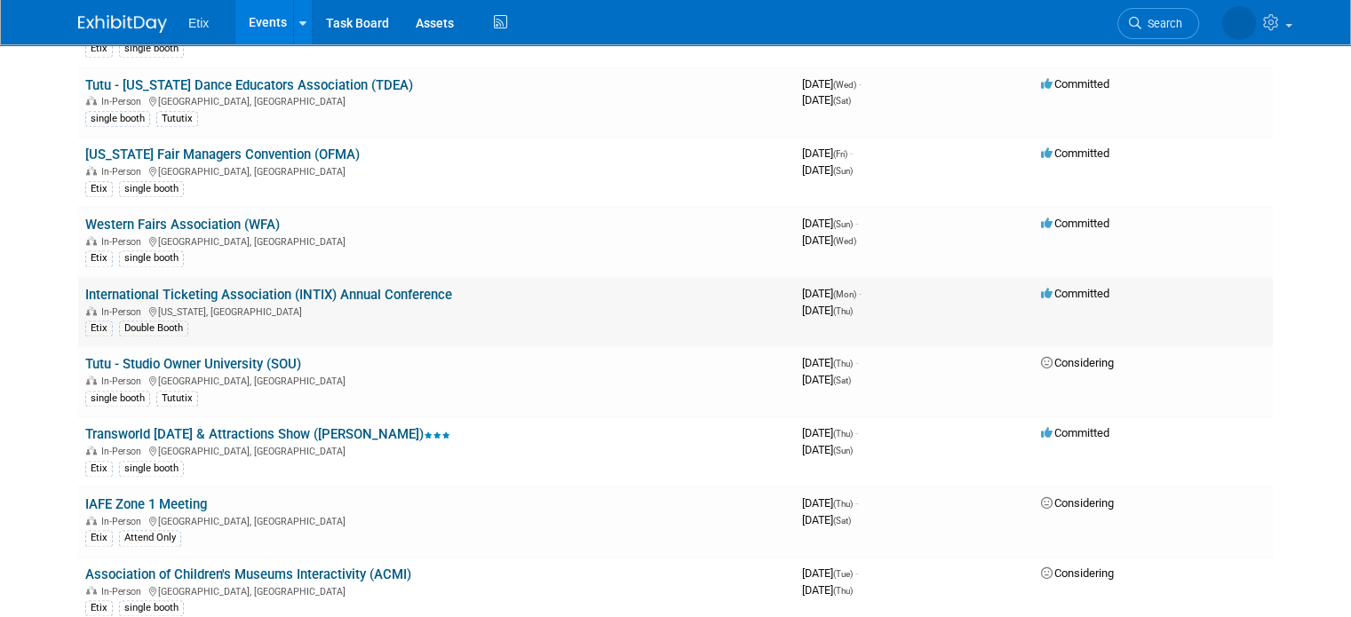
click at [161, 287] on link "International Ticketing Association (INTIX) Annual Conference" at bounding box center [268, 295] width 367 height 16
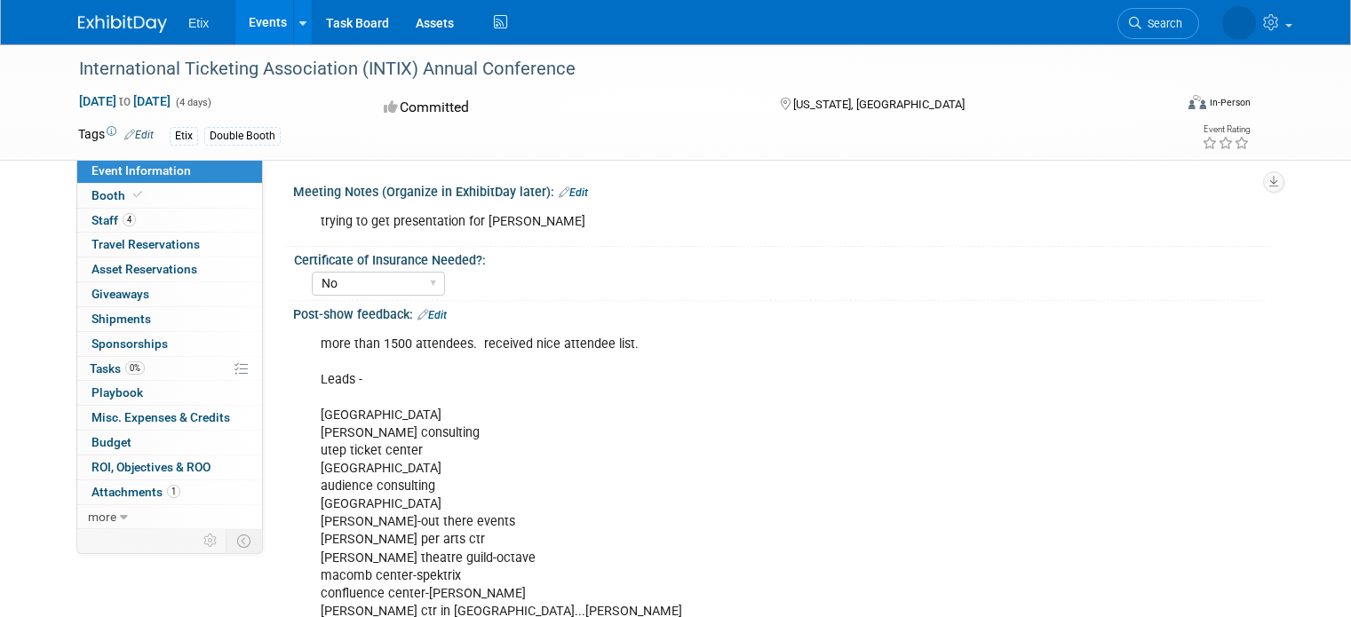
select select "No"
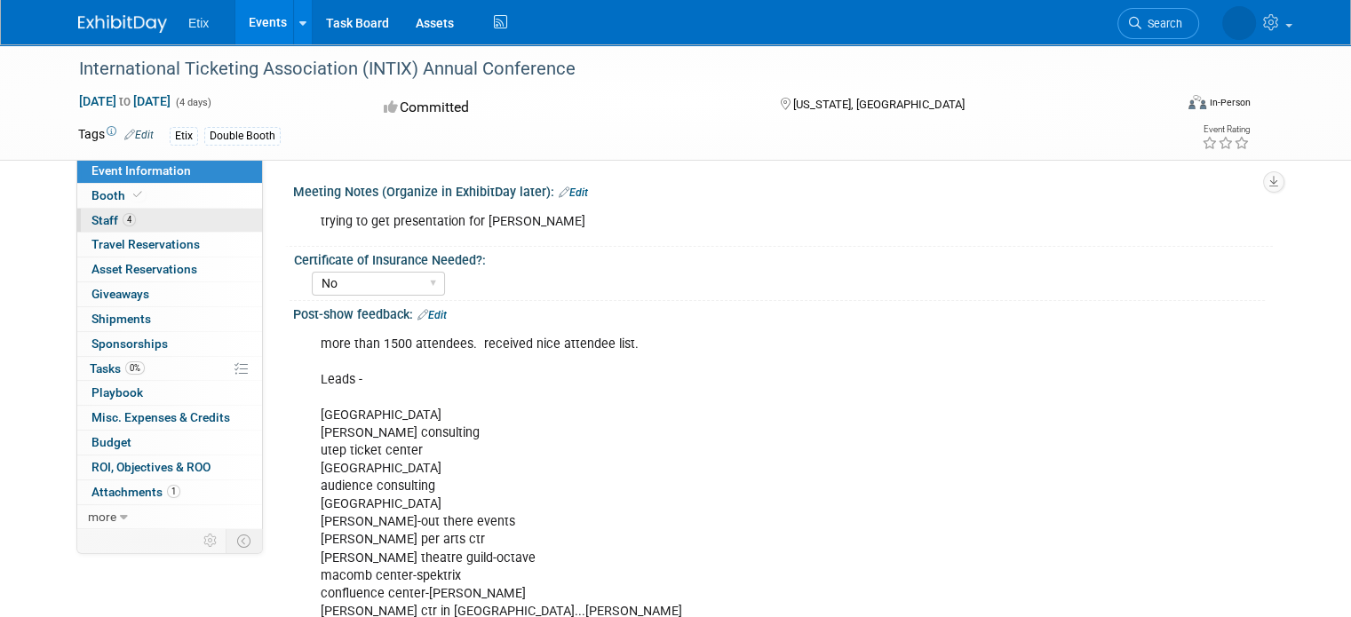
click at [106, 219] on span "Staff 4" at bounding box center [113, 220] width 44 height 14
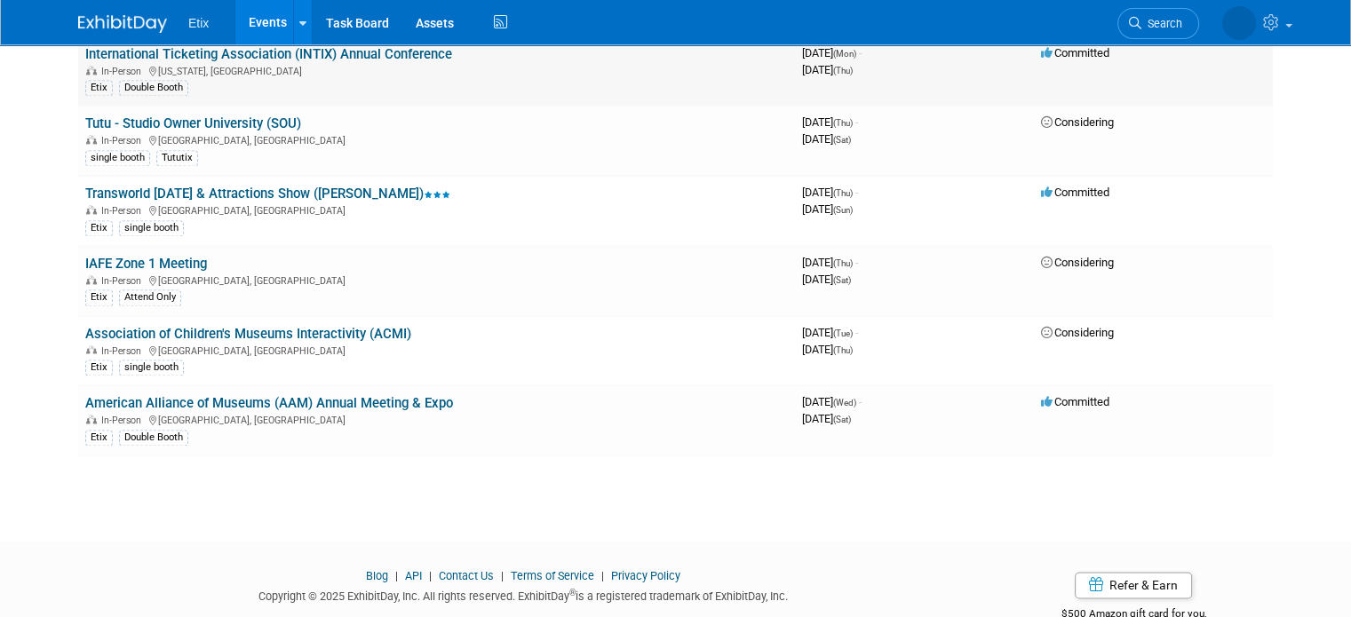
scroll to position [2558, 0]
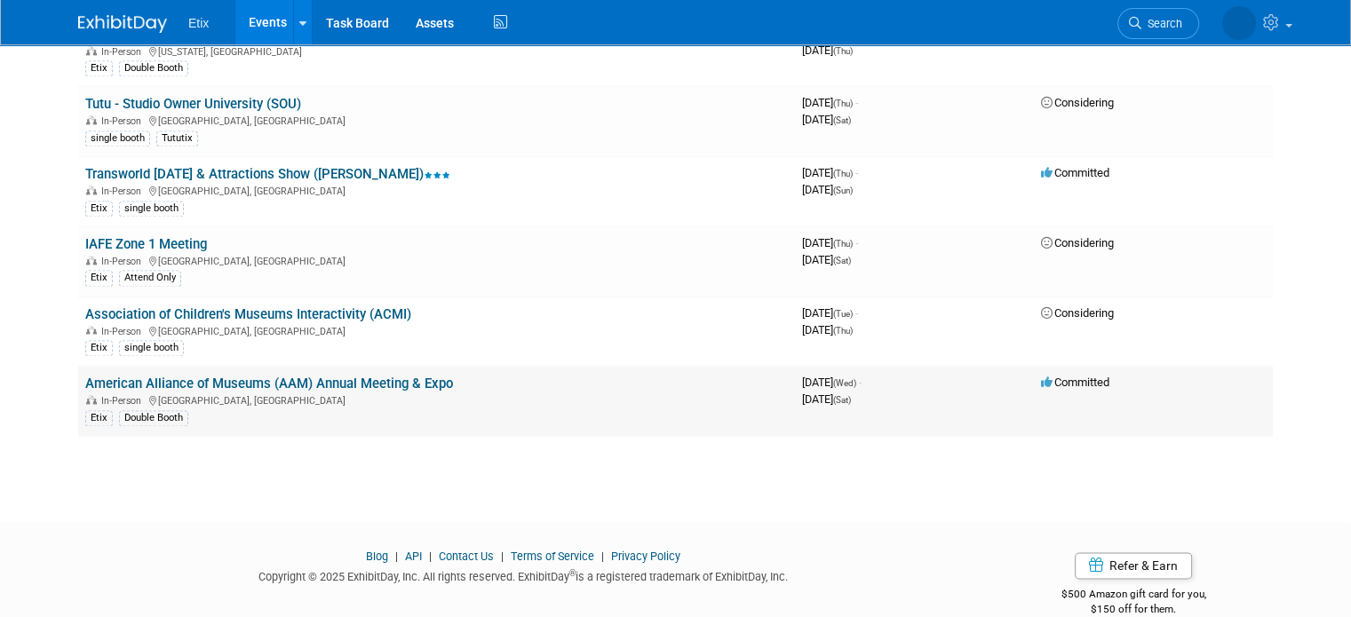
click at [329, 376] on link "American Alliance of Museums (AAM) Annual Meeting & Expo" at bounding box center [269, 384] width 368 height 16
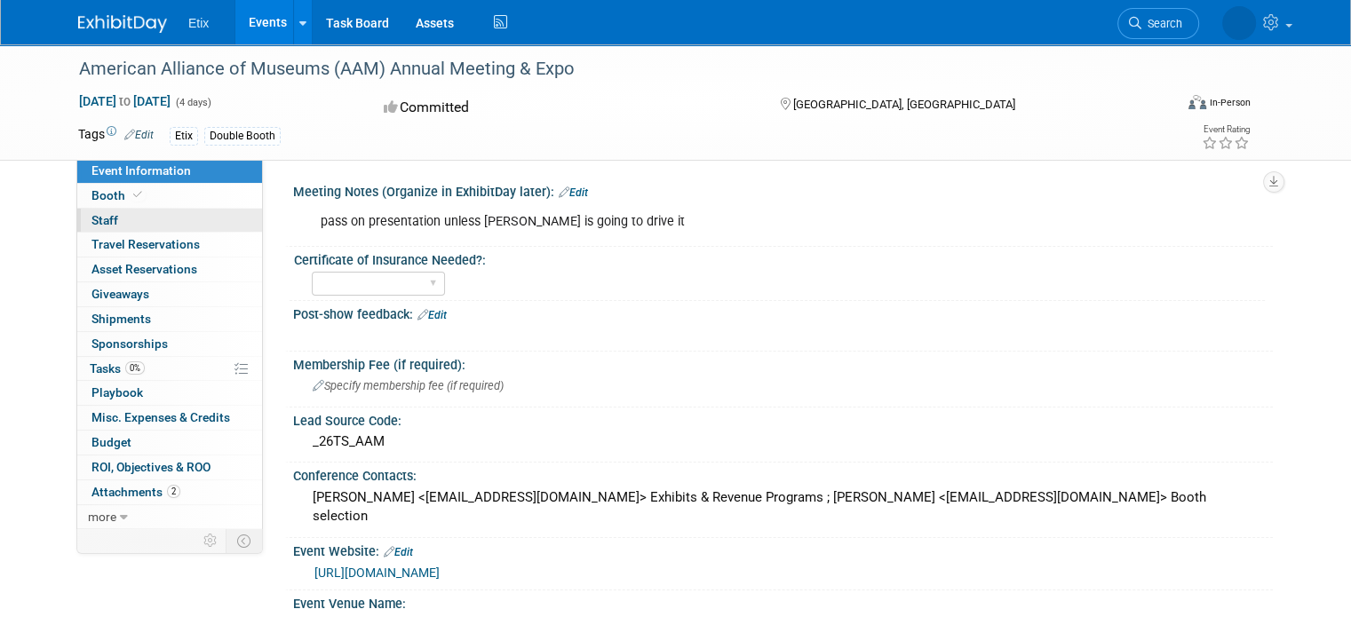
click at [110, 218] on link "0 Staff 0" at bounding box center [169, 221] width 185 height 24
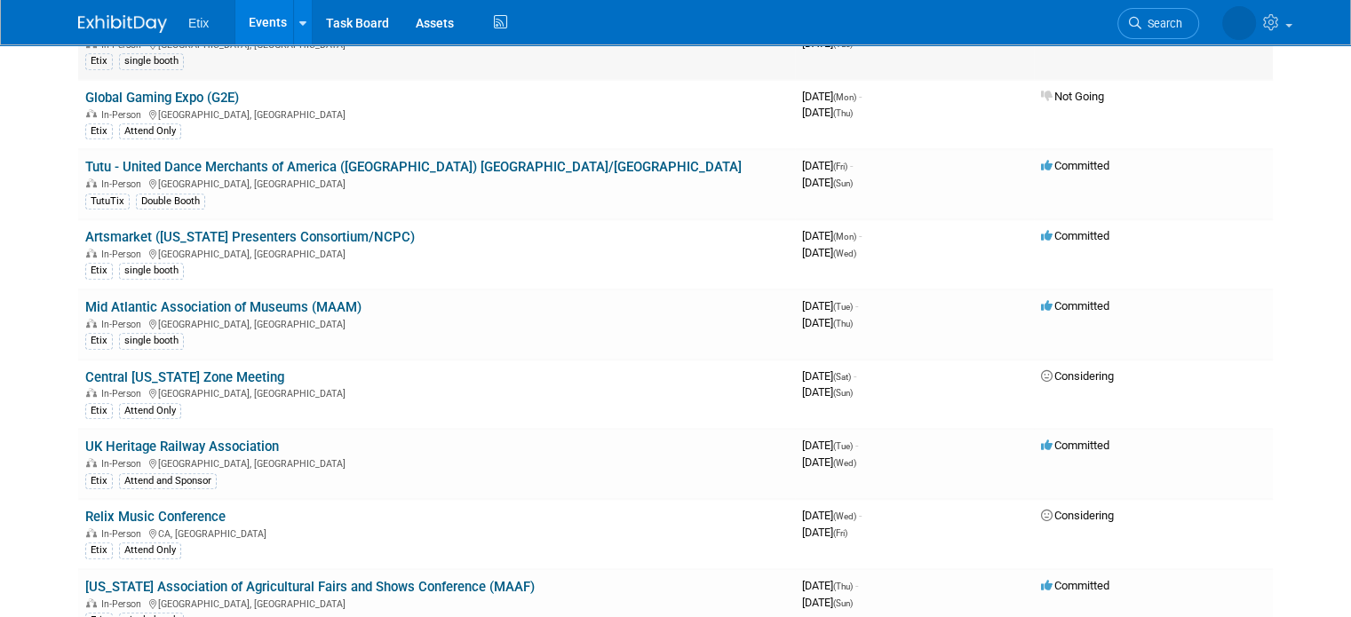
scroll to position [959, 0]
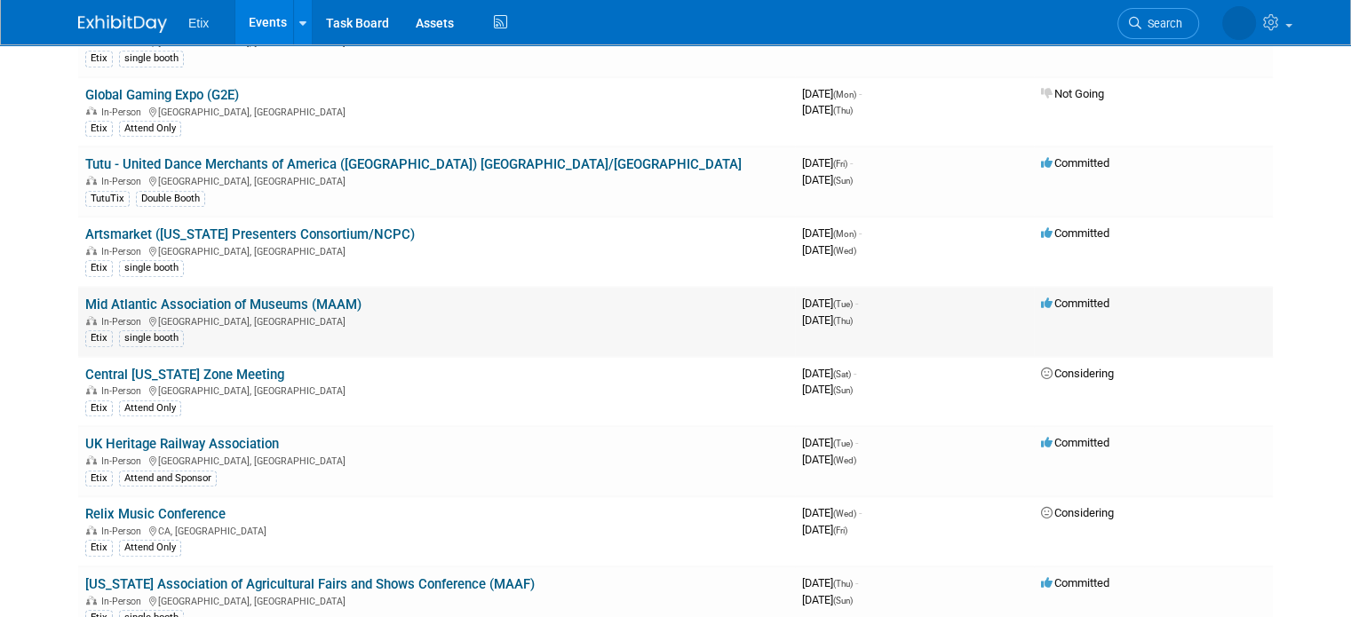
click at [168, 297] on link "Mid Atlantic Association of Museums (MAAM)" at bounding box center [223, 305] width 276 height 16
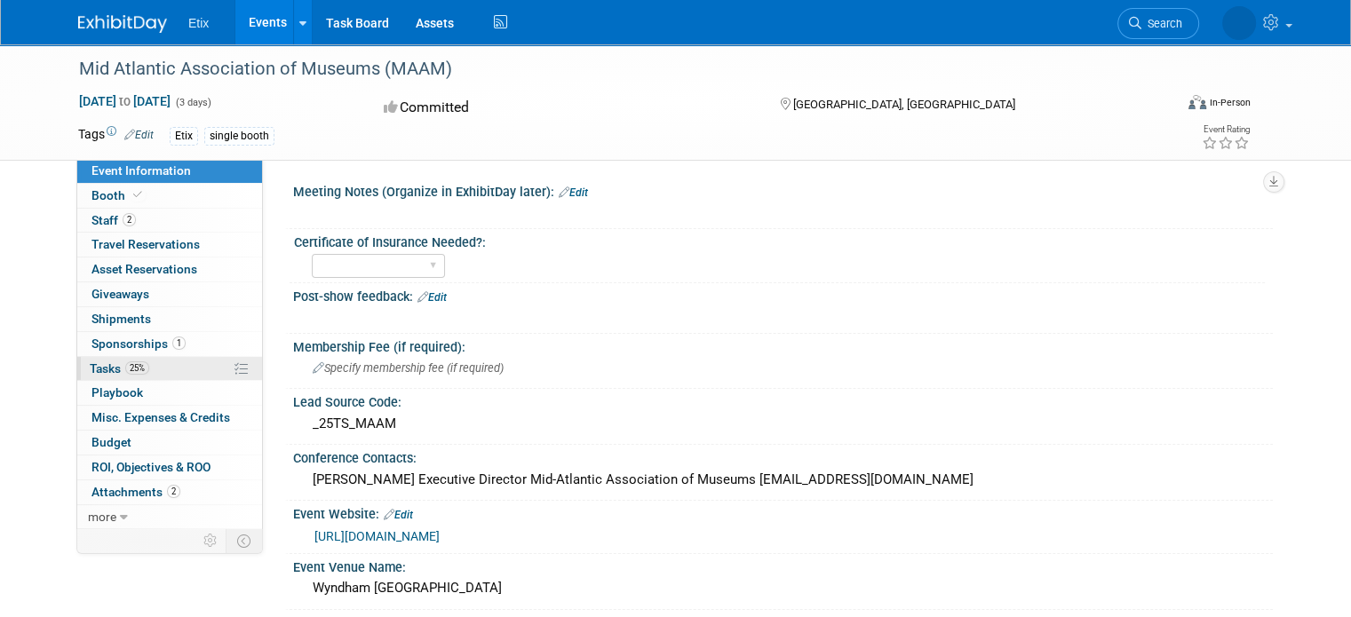
click at [101, 361] on span "Tasks 25%" at bounding box center [120, 368] width 60 height 14
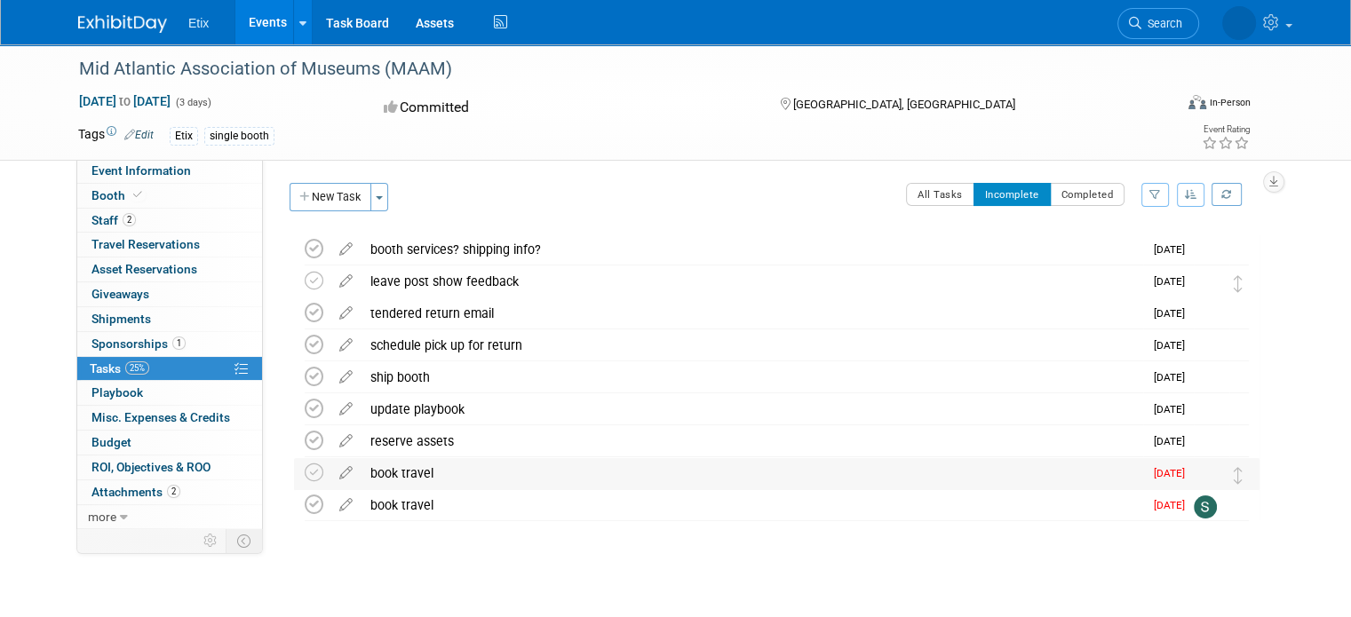
click at [402, 473] on div "book travel" at bounding box center [752, 473] width 782 height 30
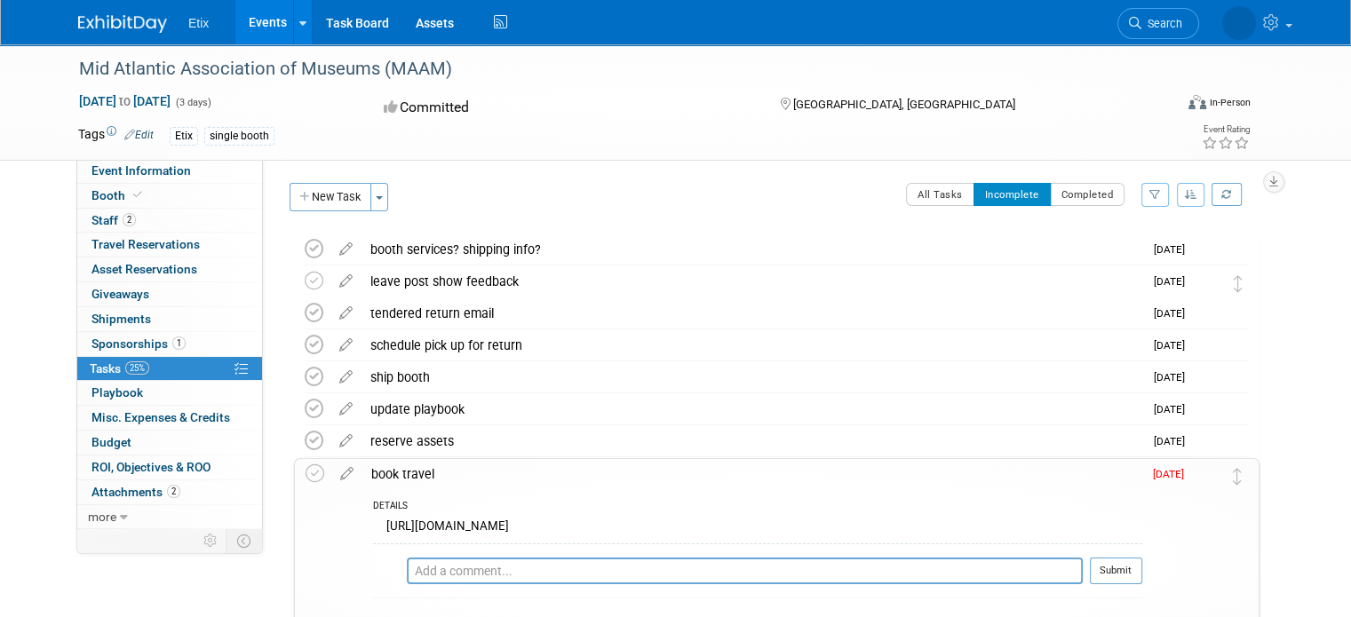
scroll to position [178, 0]
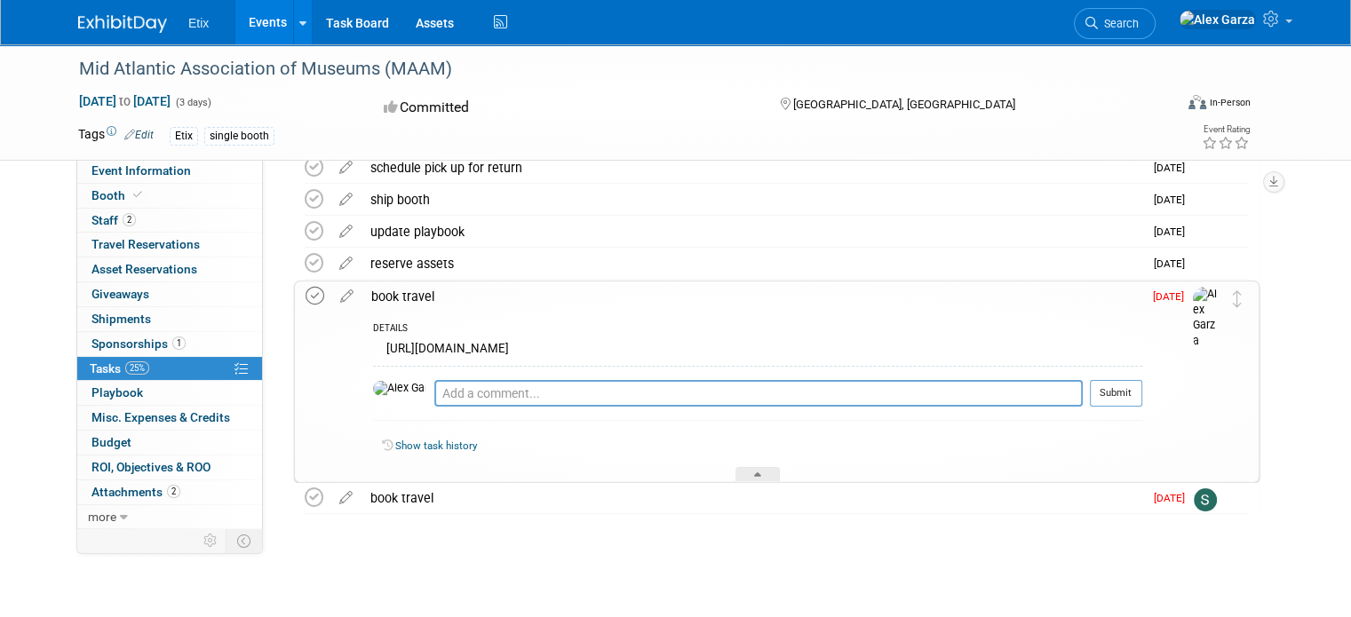
click at [306, 295] on icon at bounding box center [315, 296] width 19 height 19
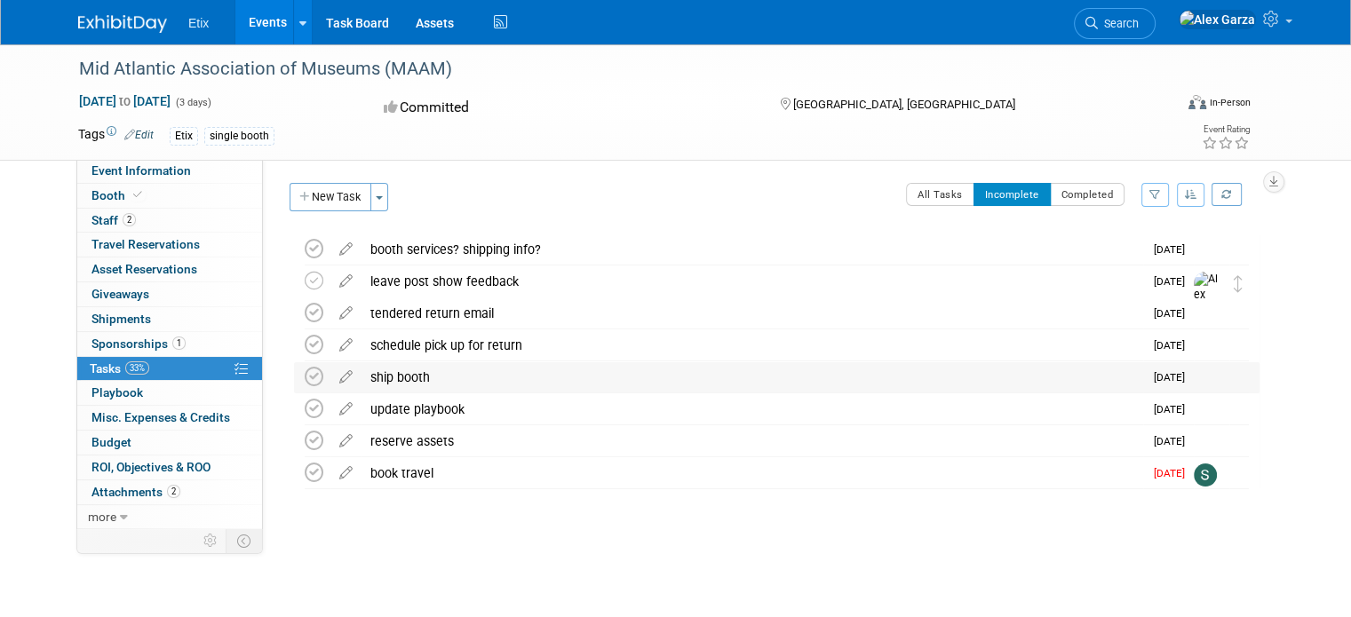
scroll to position [0, 0]
click at [98, 244] on span "Travel Reservations 0" at bounding box center [145, 244] width 108 height 14
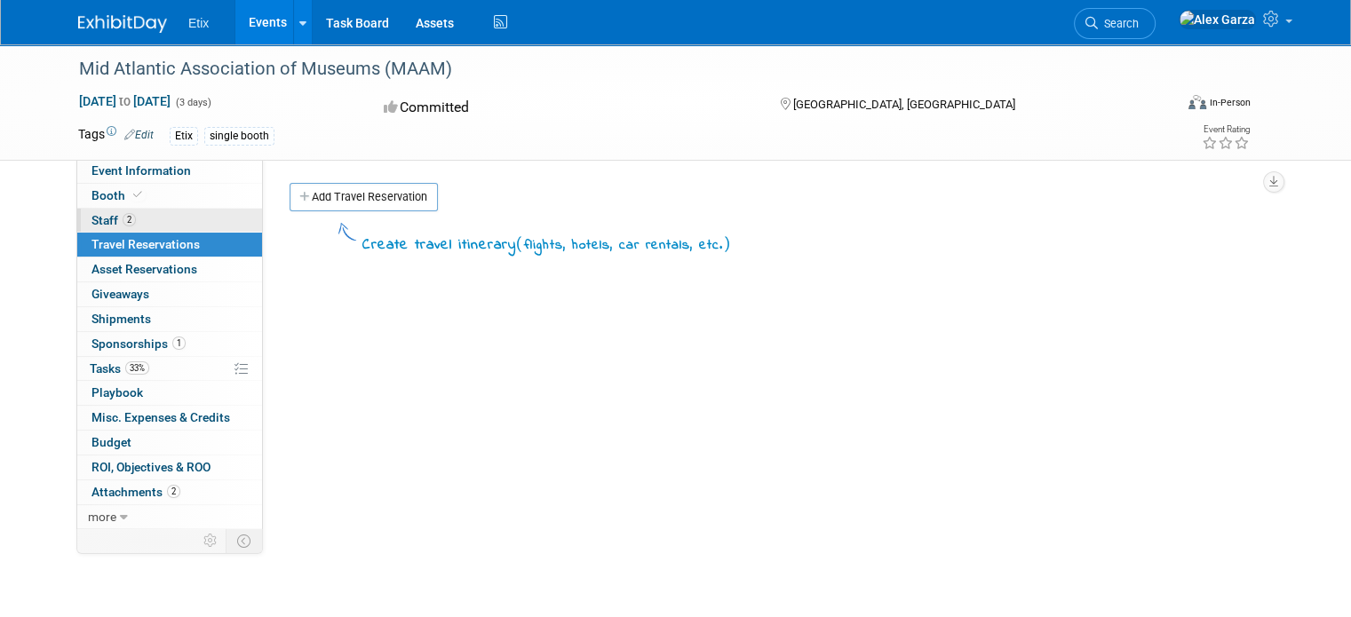
click at [91, 215] on span "Staff 2" at bounding box center [113, 220] width 44 height 14
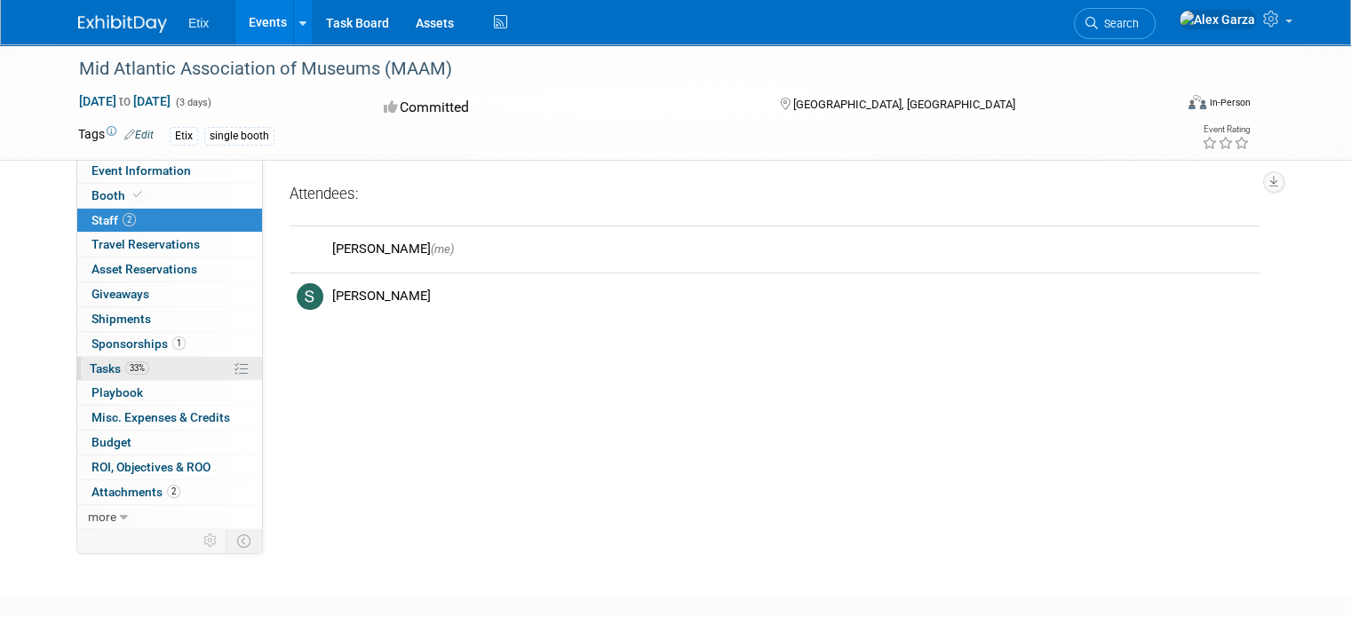
click at [92, 361] on span "Tasks 33%" at bounding box center [120, 368] width 60 height 14
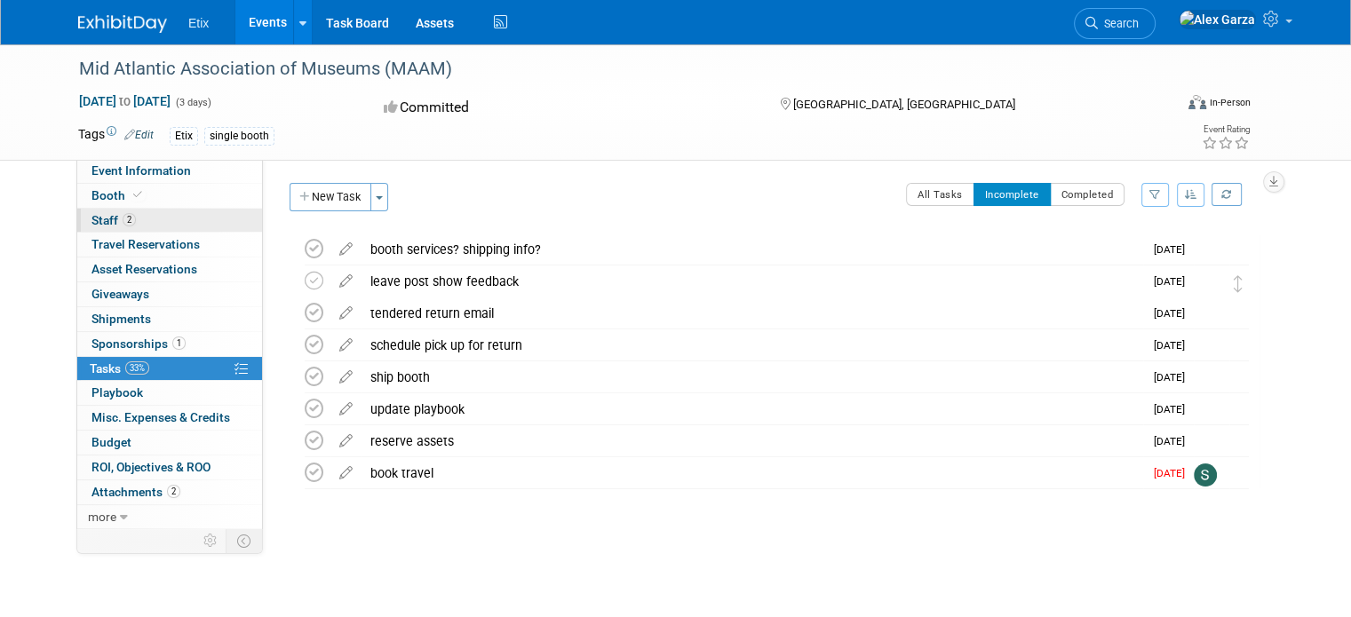
click at [98, 221] on span "Staff 2" at bounding box center [113, 220] width 44 height 14
